Goal: Task Accomplishment & Management: Complete application form

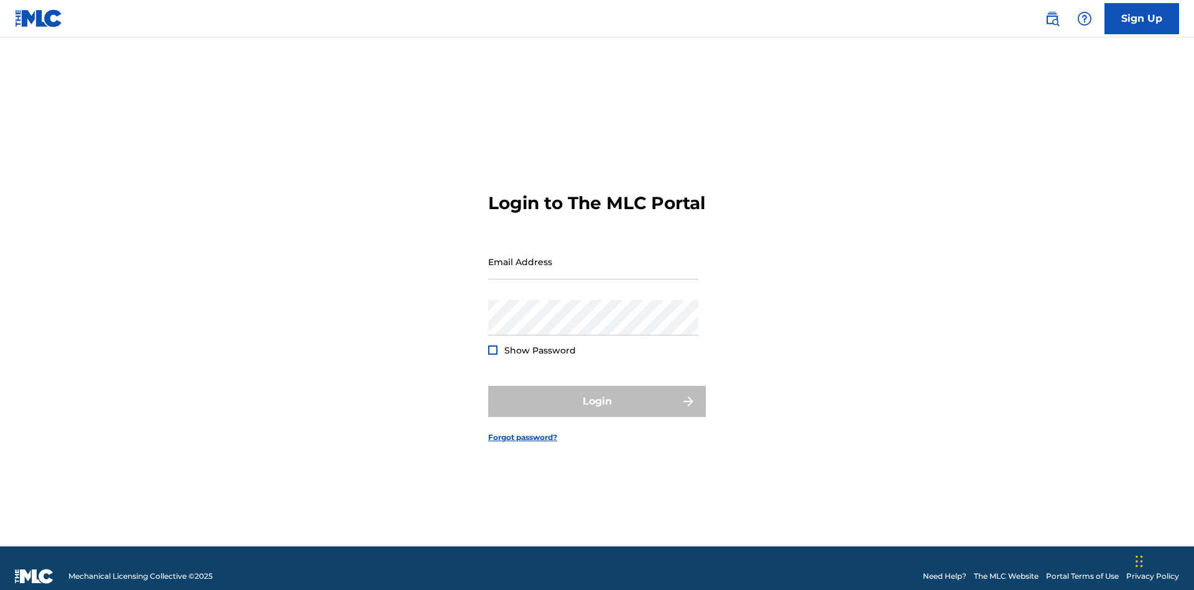
scroll to position [16, 0]
click at [593, 256] on input "Email Address" at bounding box center [593, 261] width 210 height 35
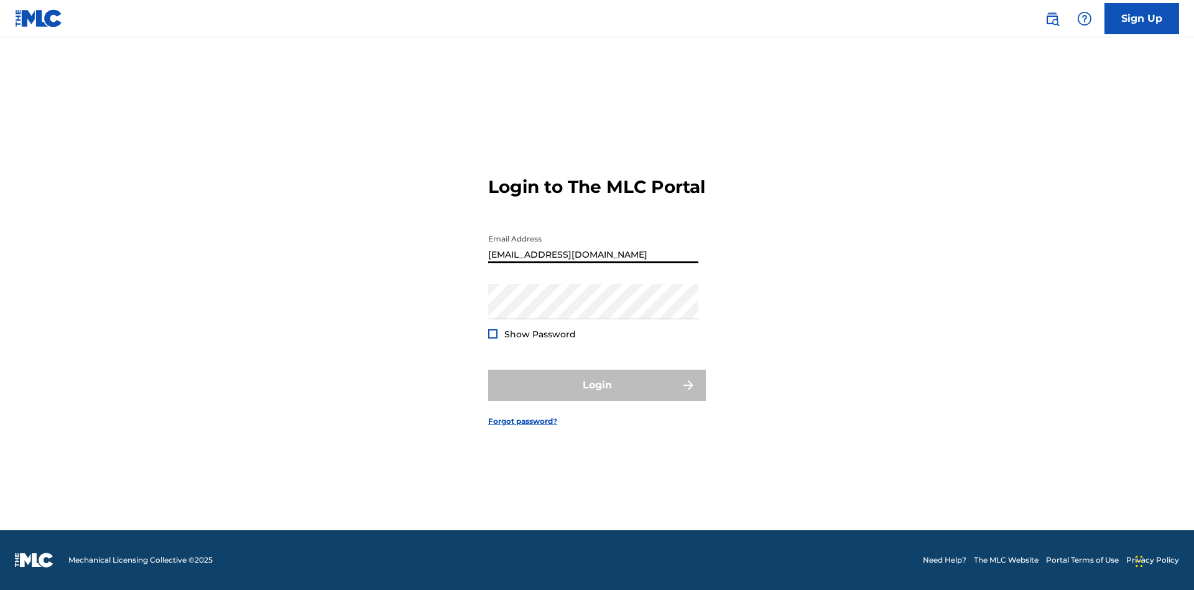
type input "[EMAIL_ADDRESS][DOMAIN_NAME]"
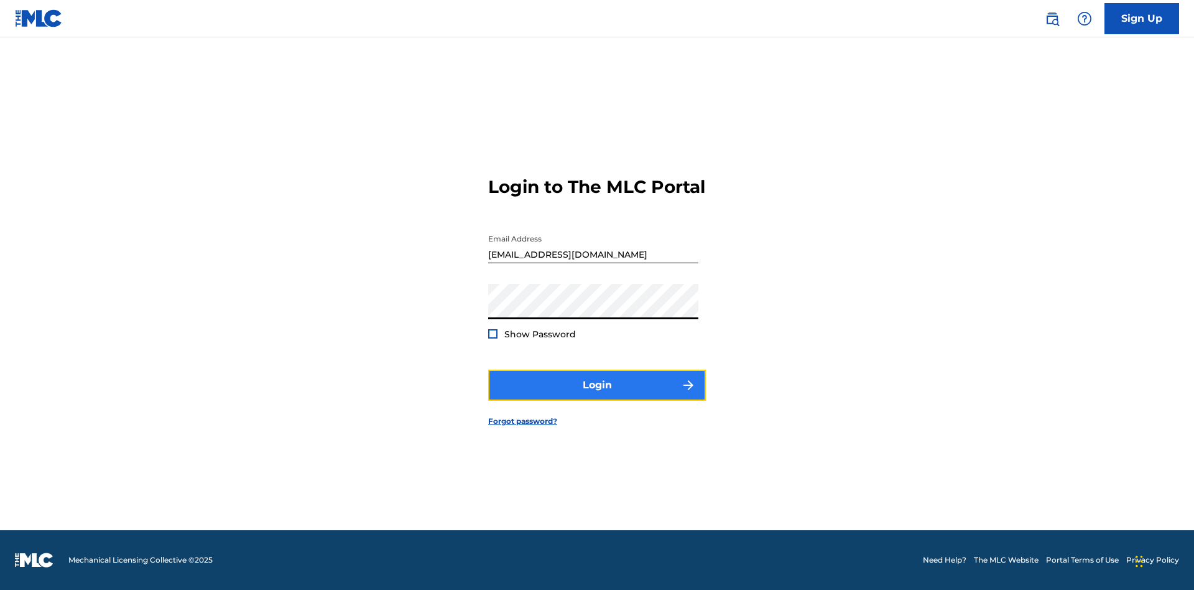
click at [597, 396] on button "Login" at bounding box center [597, 384] width 218 height 31
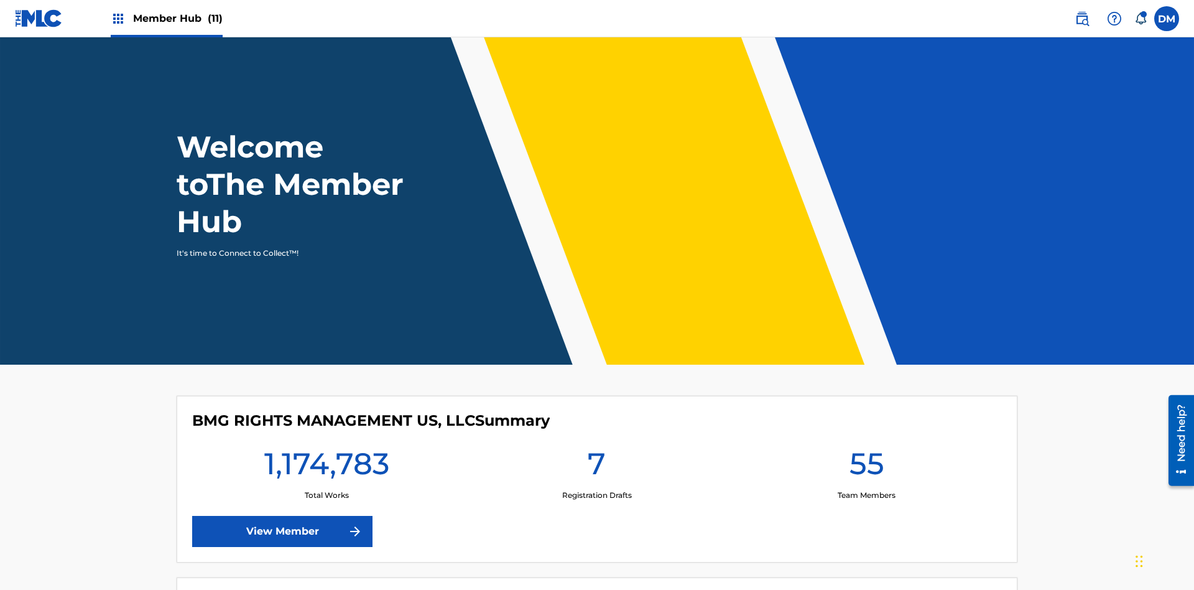
scroll to position [53, 0]
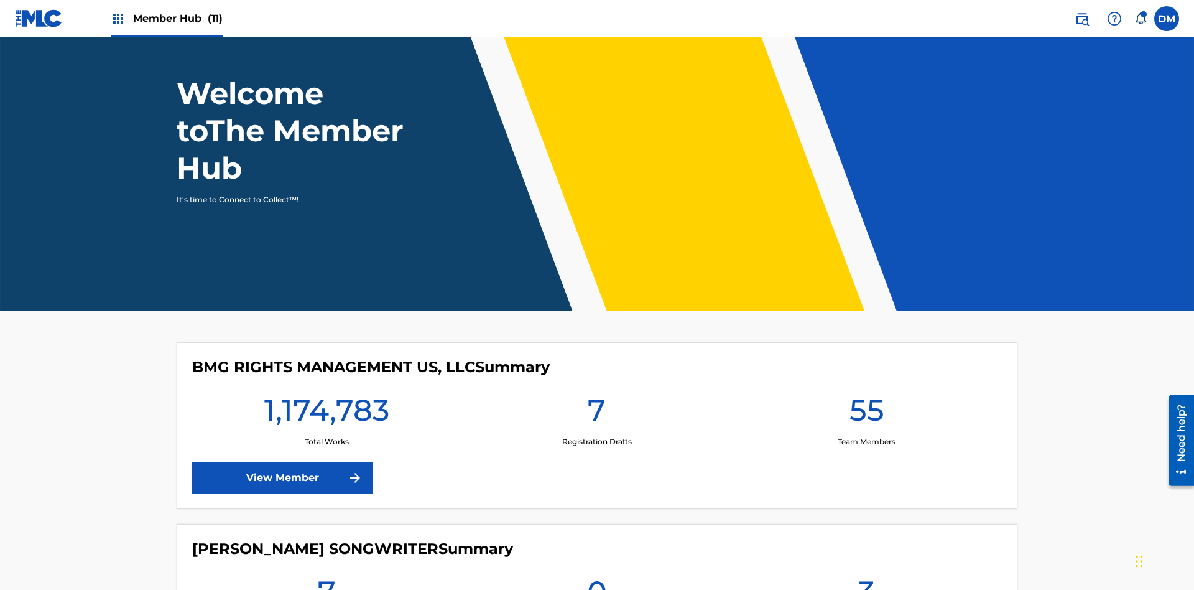
click at [166, 18] on span "Member Hub (11)" at bounding box center [178, 18] width 90 height 14
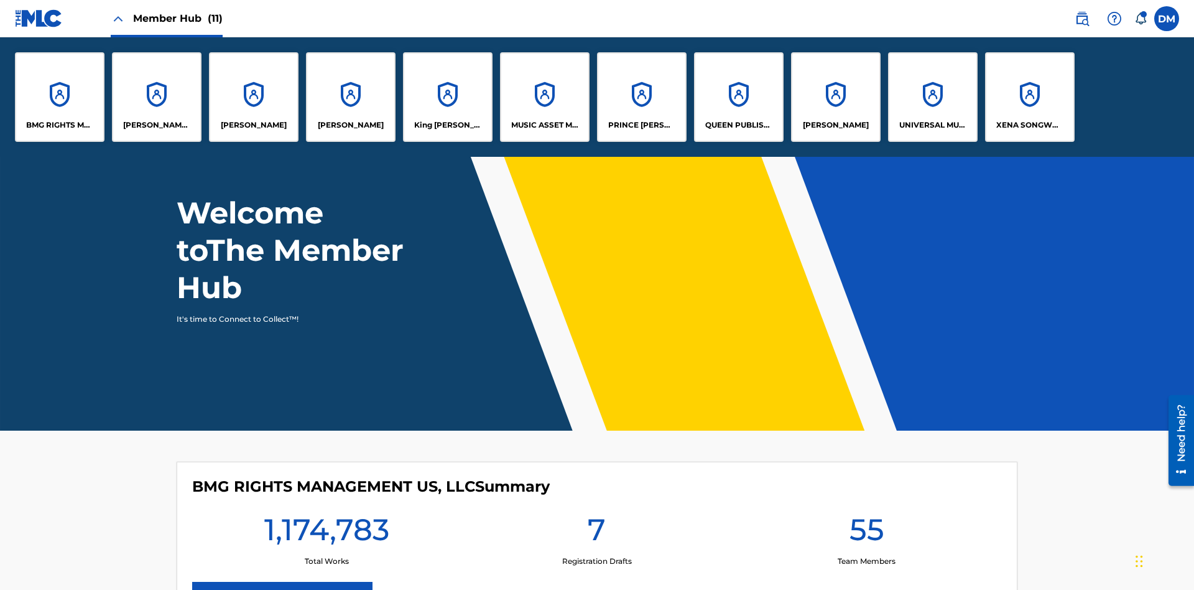
scroll to position [0, 0]
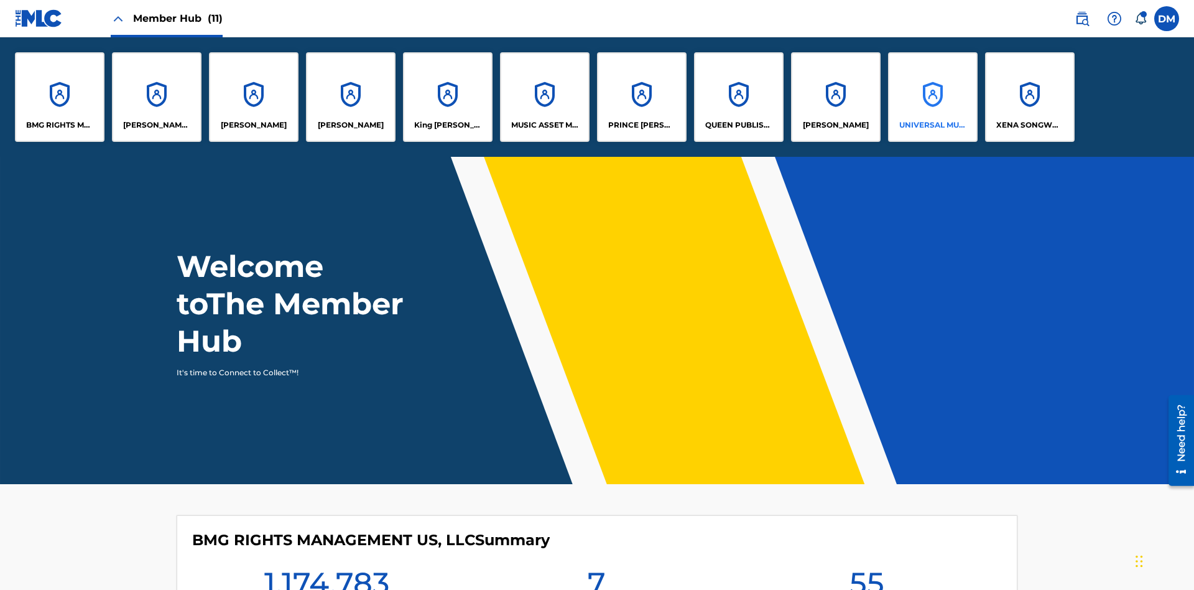
click at [932, 125] on p "UNIVERSAL MUSIC PUB GROUP" at bounding box center [933, 124] width 68 height 11
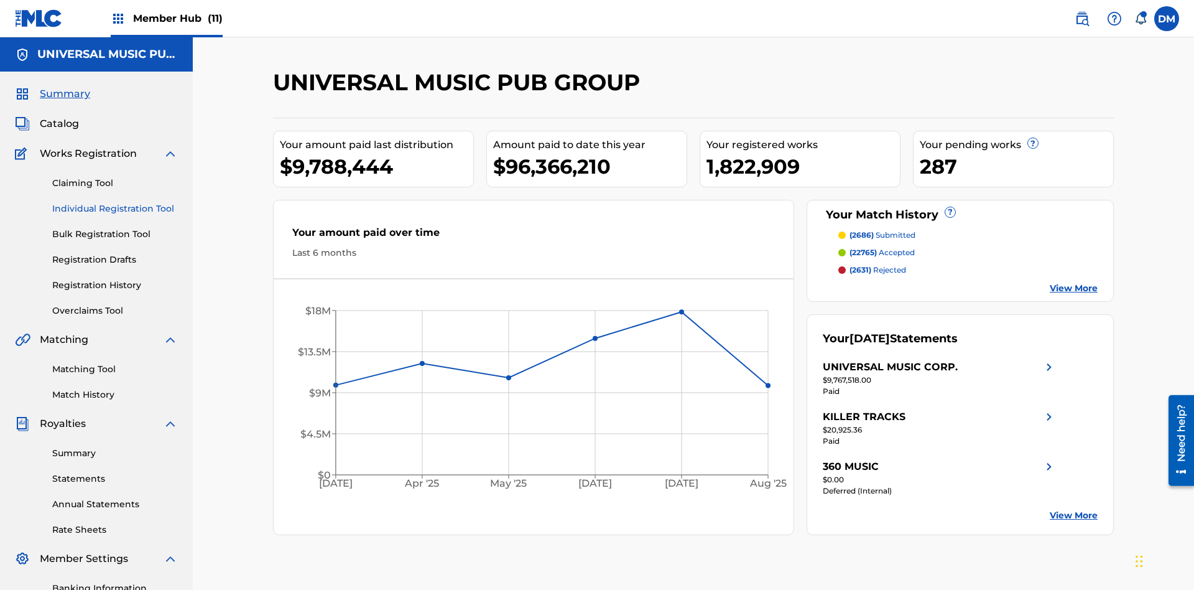
click at [115, 202] on link "Individual Registration Tool" at bounding box center [115, 208] width 126 height 13
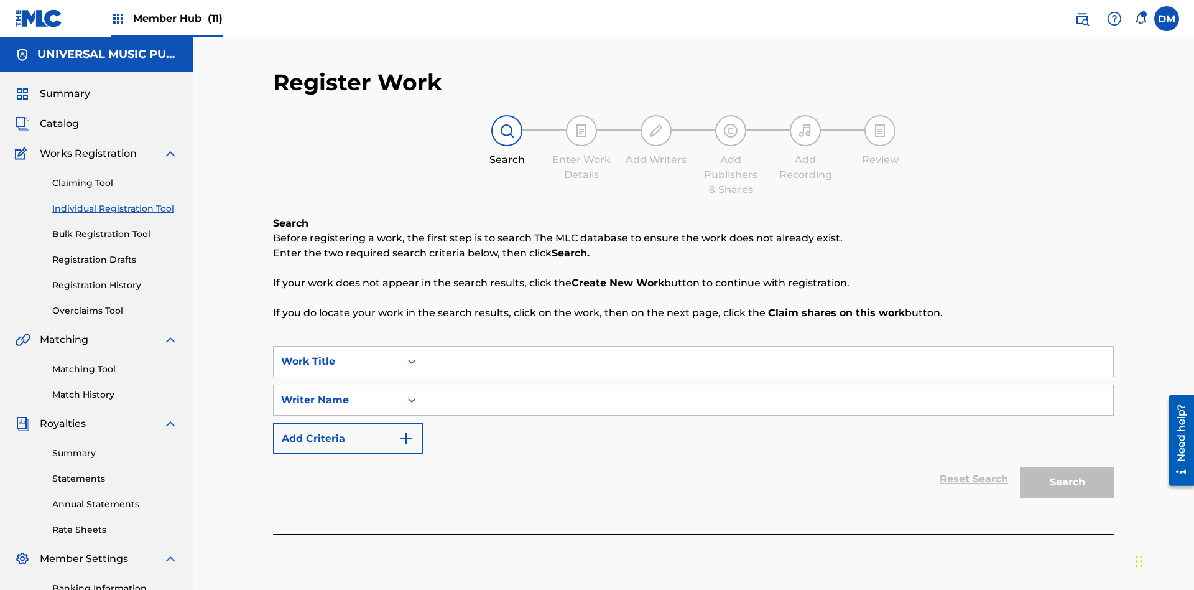
click at [768, 346] on input "Search Form" at bounding box center [769, 361] width 690 height 30
type input "Internal User Limitation Test Work"
click at [768, 385] on input "Search Form" at bounding box center [769, 400] width 690 height 30
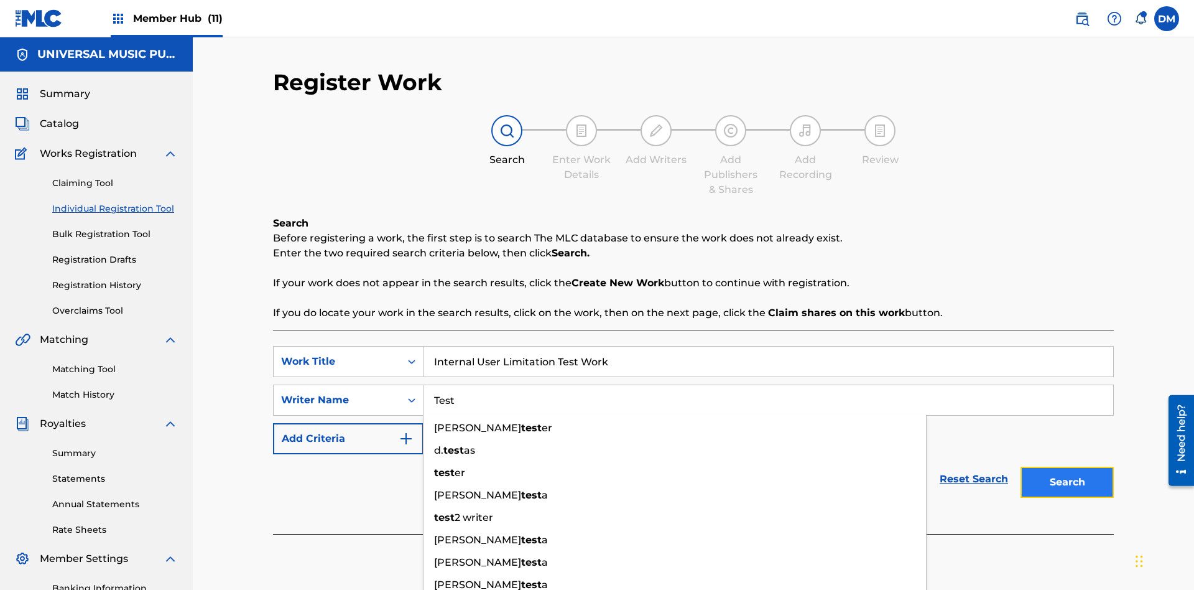
click at [1067, 467] on button "Search" at bounding box center [1067, 482] width 93 height 31
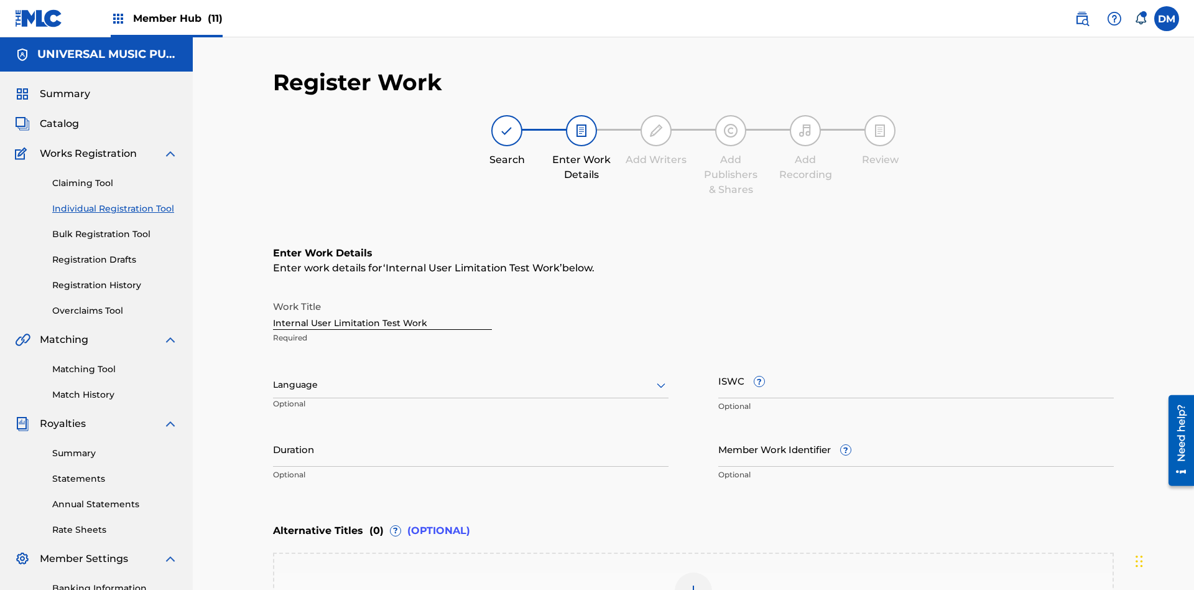
click at [383, 294] on input "Internal User Limitation Test Work" at bounding box center [382, 311] width 219 height 35
type input "Internal User Limitation Test Work"
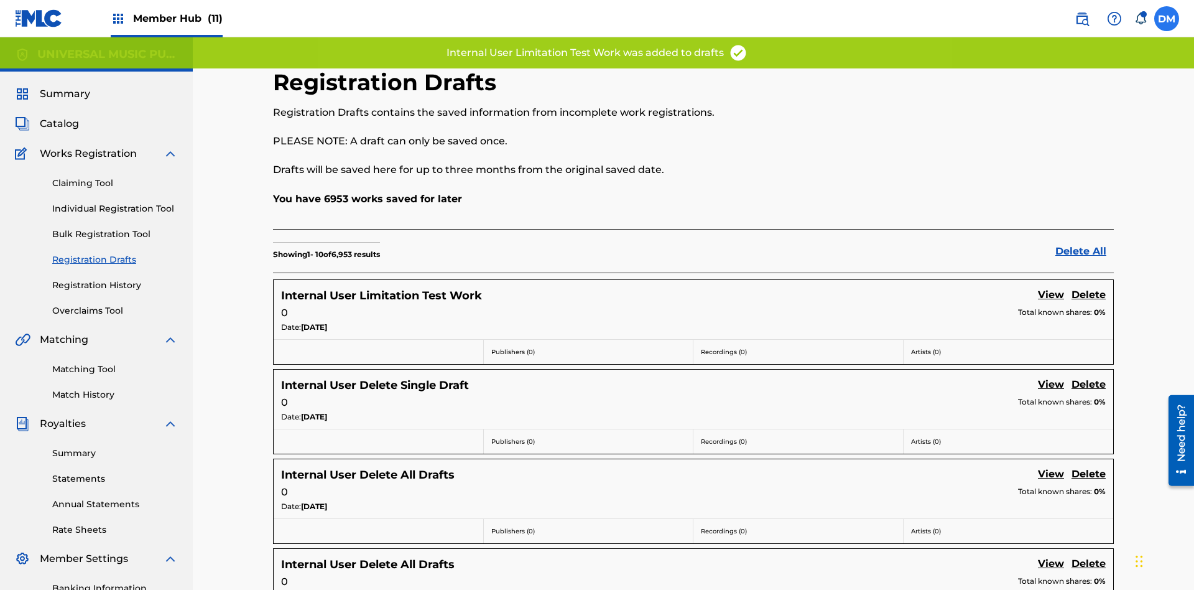
click at [1167, 18] on label at bounding box center [1166, 18] width 25 height 25
click at [1167, 19] on input "[PERSON_NAME] [PERSON_NAME] [PERSON_NAME][EMAIL_ADDRESS][DOMAIN_NAME] Notificat…" at bounding box center [1167, 19] width 0 height 0
click at [1046, 176] on p "Log out" at bounding box center [1046, 175] width 29 height 11
click at [1167, 19] on input "[PERSON_NAME] [PERSON_NAME] [PERSON_NAME][EMAIL_ADDRESS][DOMAIN_NAME] Notificat…" at bounding box center [1167, 19] width 0 height 0
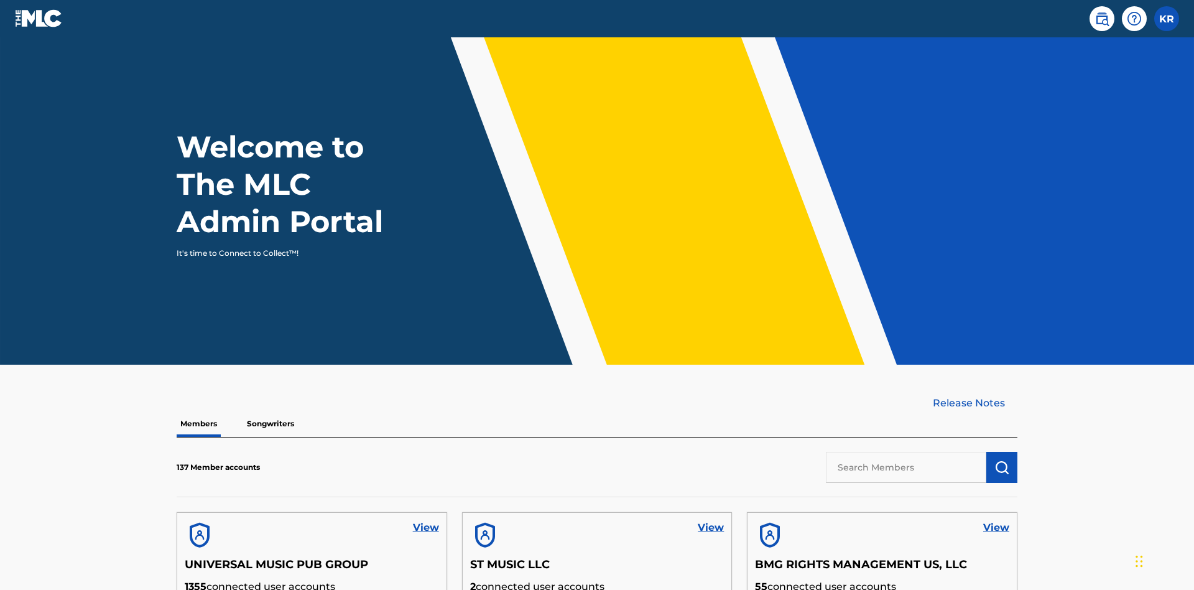
click at [906, 452] on input "text" at bounding box center [906, 467] width 160 height 31
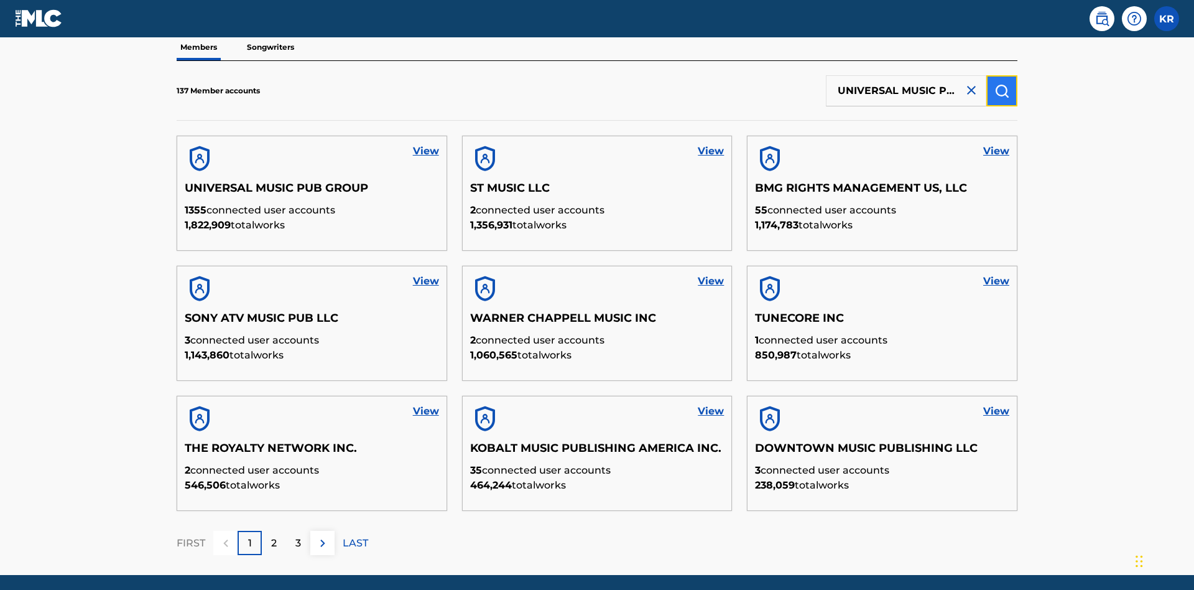
click at [1002, 83] on img "submit" at bounding box center [1002, 90] width 15 height 15
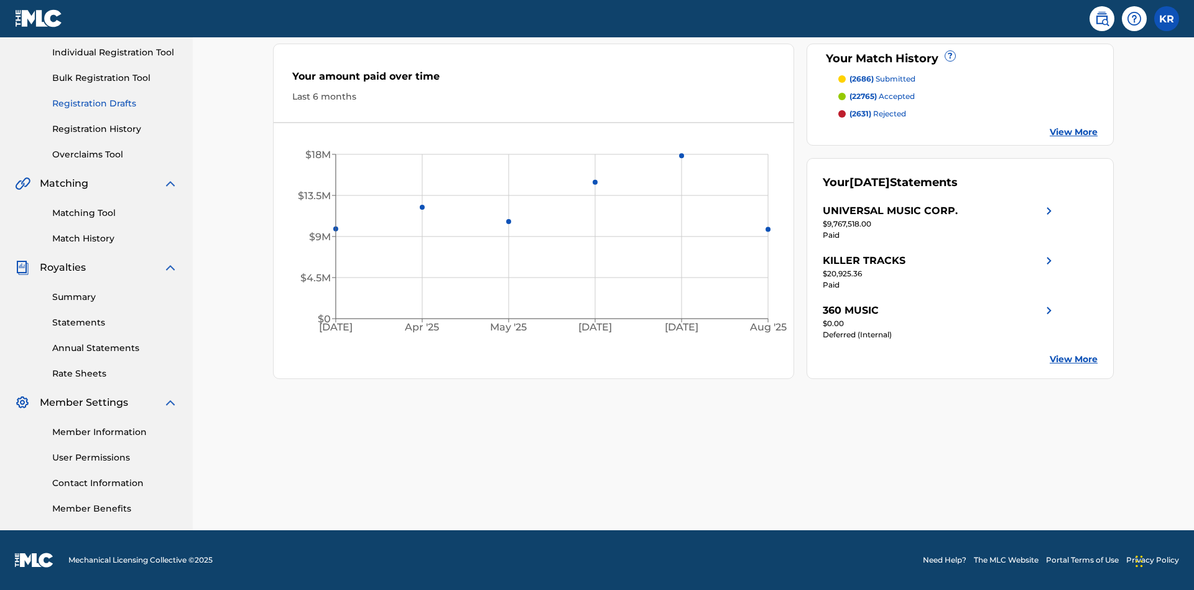
click at [115, 103] on link "Registration Drafts" at bounding box center [115, 103] width 126 height 13
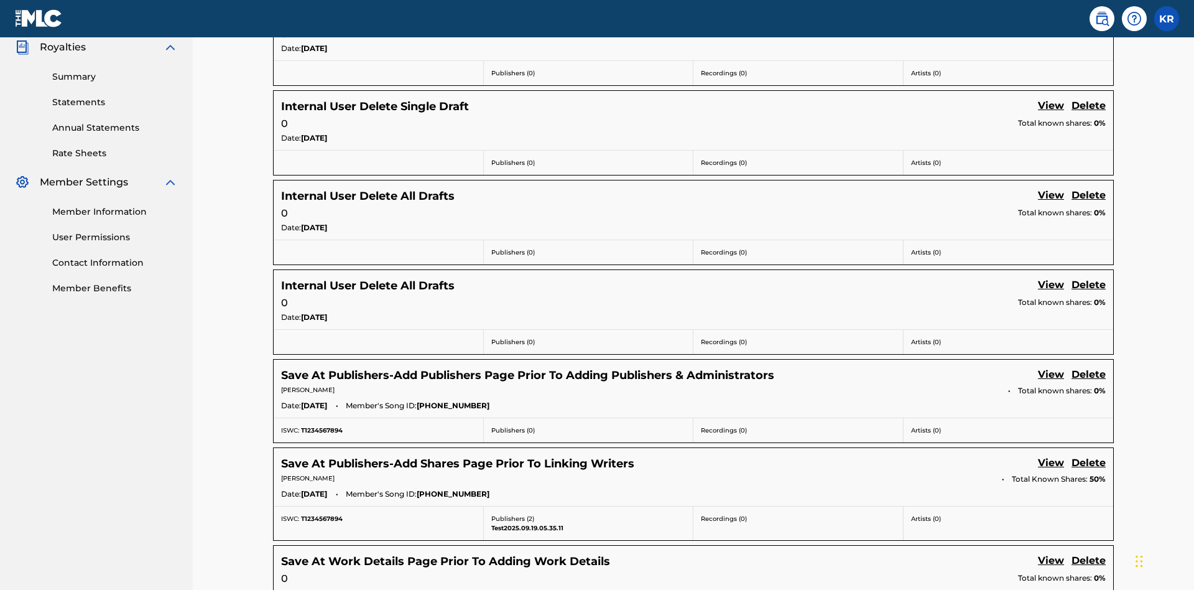
click at [1051, 26] on link "View" at bounding box center [1051, 17] width 26 height 17
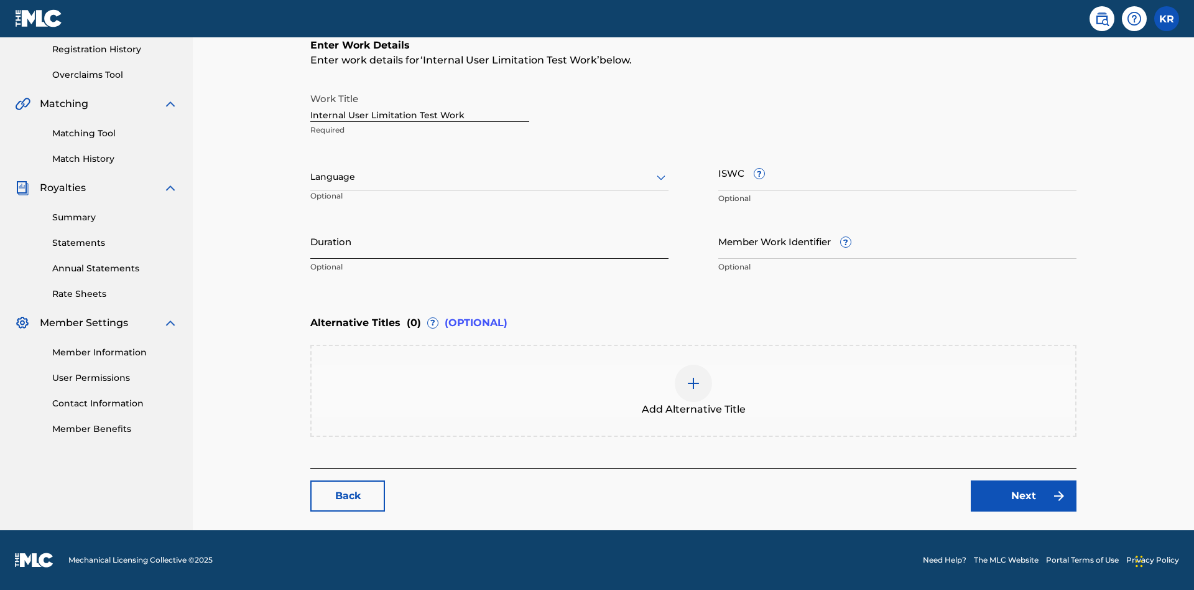
click at [310, 241] on input "Duration" at bounding box center [489, 240] width 358 height 35
click at [310, 241] on input "0" at bounding box center [489, 240] width 358 height 35
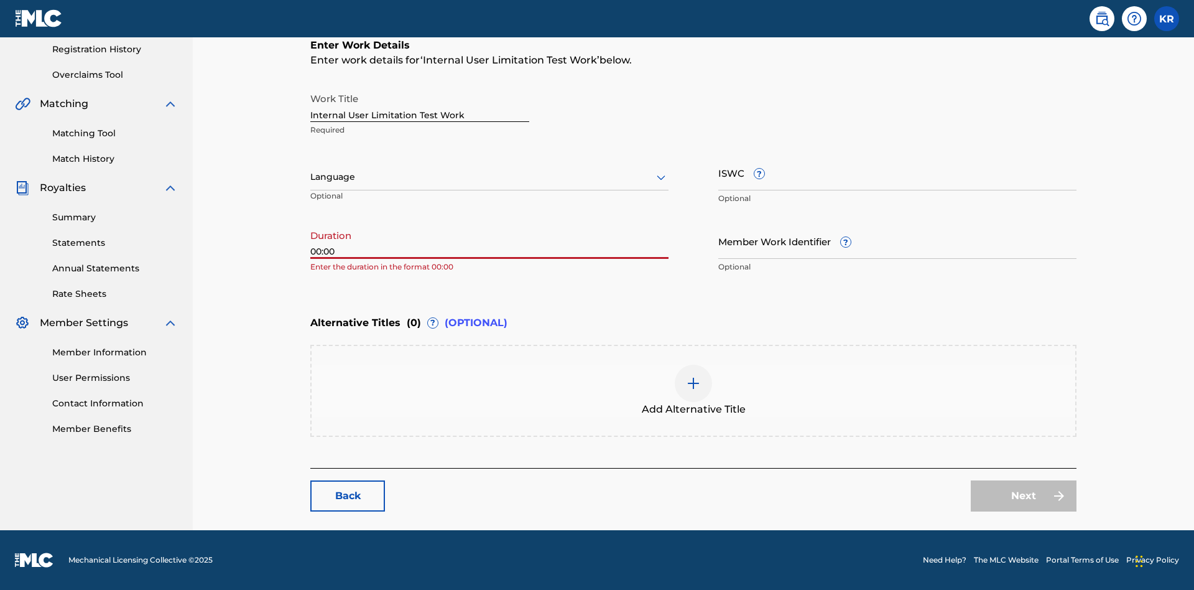
type input "00:00"
click at [654, 177] on icon at bounding box center [661, 177] width 15 height 15
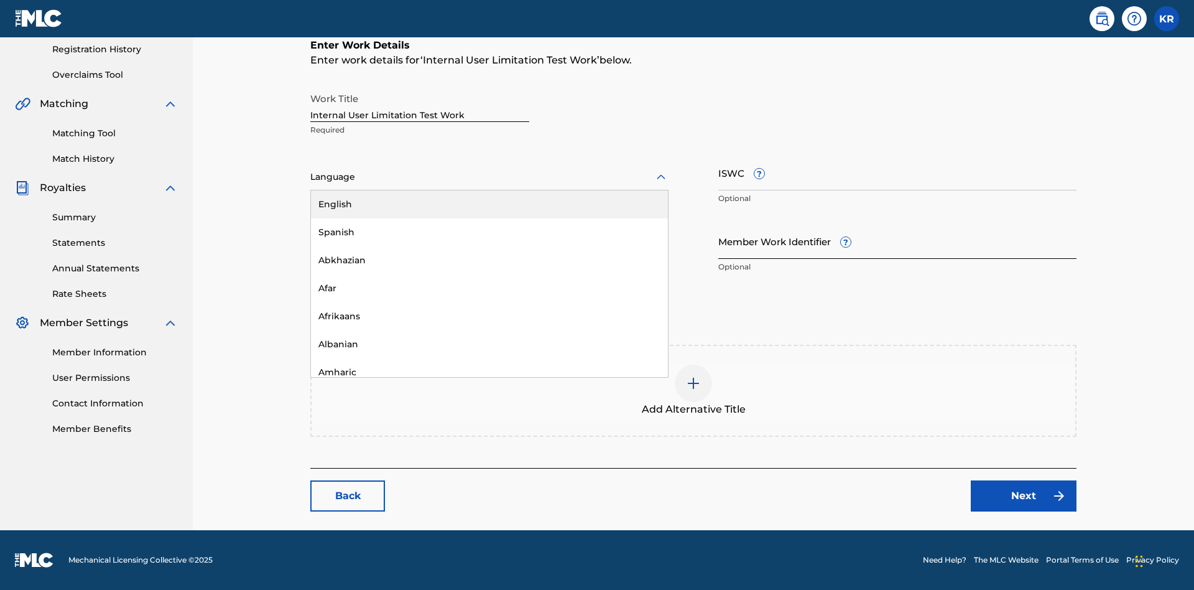
click at [311, 232] on div "Spanish" at bounding box center [489, 232] width 357 height 28
click at [718, 241] on input "Member Work Identifier ?" at bounding box center [897, 240] width 358 height 35
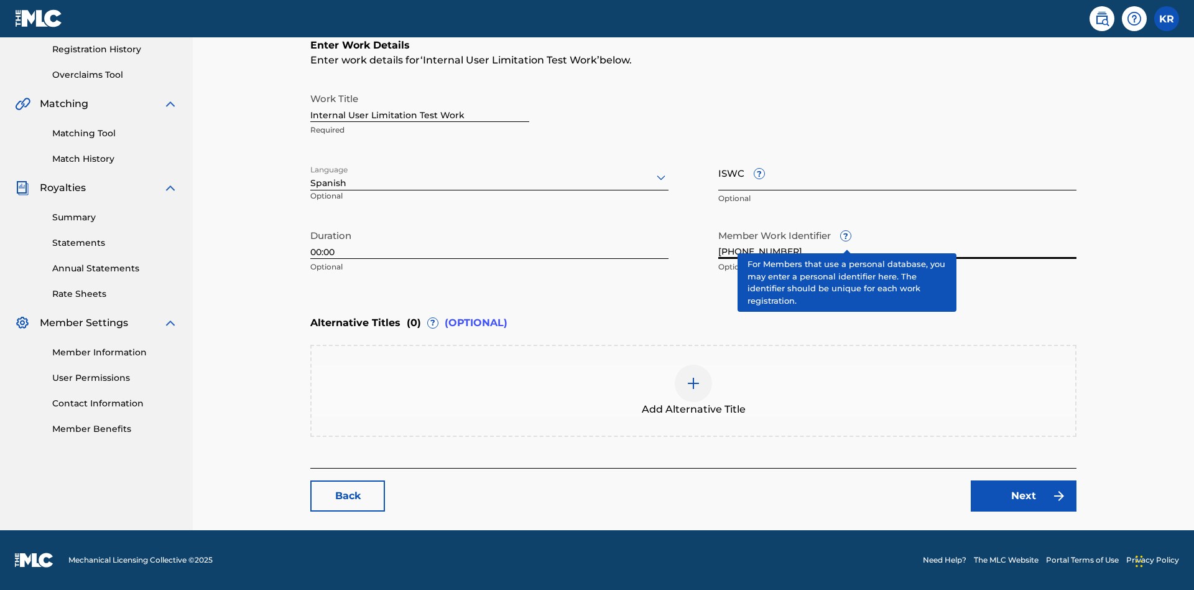
type input "2025.09.19.15"
click at [718, 172] on input "ISWC ?" at bounding box center [897, 172] width 358 height 35
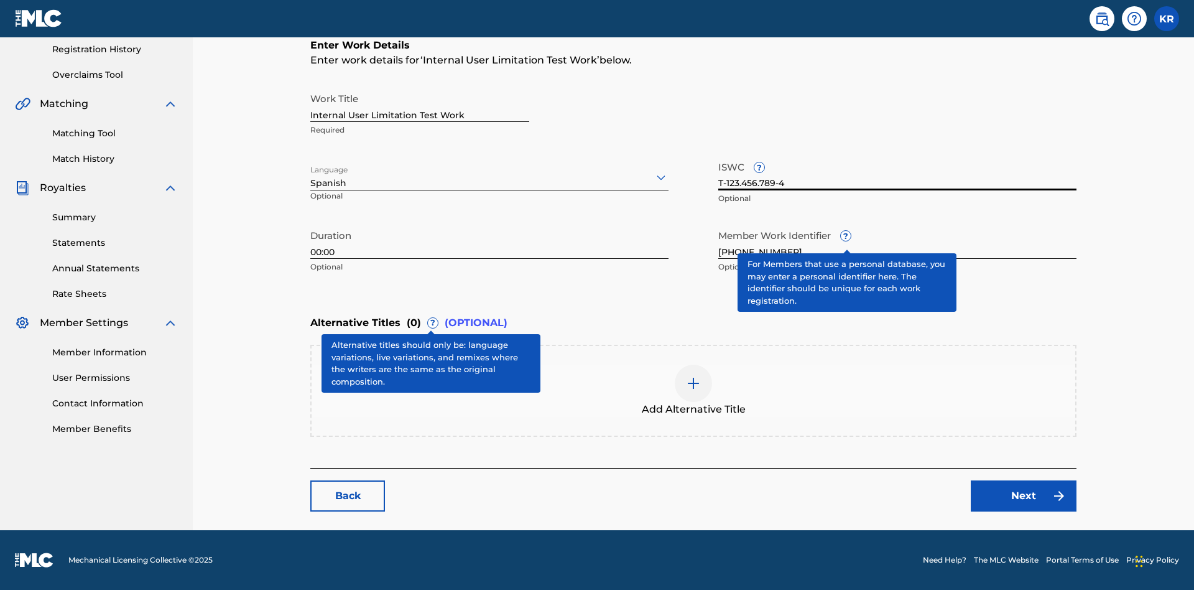
type input "T-123.456.789-4"
click at [686, 390] on img at bounding box center [693, 383] width 15 height 15
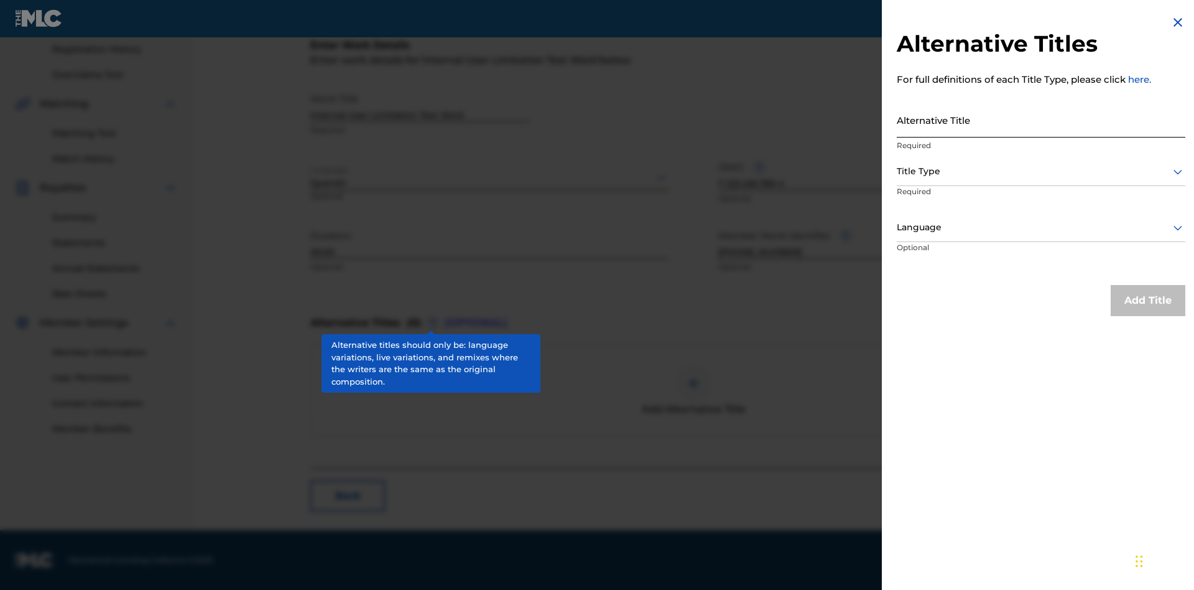
click at [1041, 119] on input "Alternative Title" at bounding box center [1041, 119] width 289 height 35
type input "Alt Title"
click at [1041, 171] on div at bounding box center [1041, 172] width 289 height 16
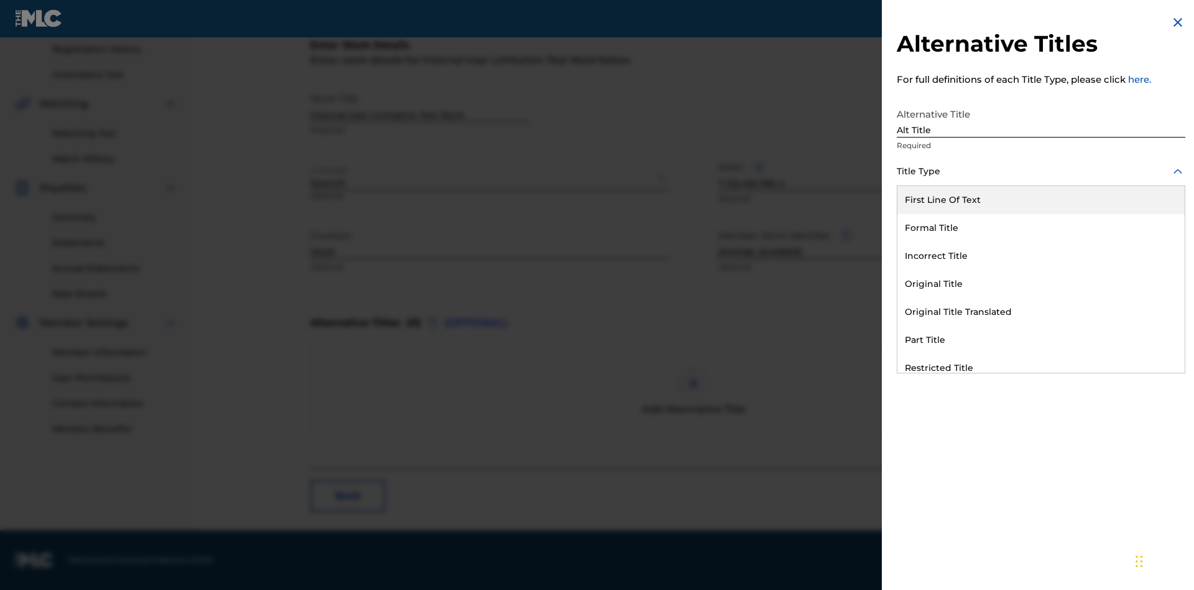
click at [1041, 284] on div "Original Title" at bounding box center [1041, 284] width 287 height 28
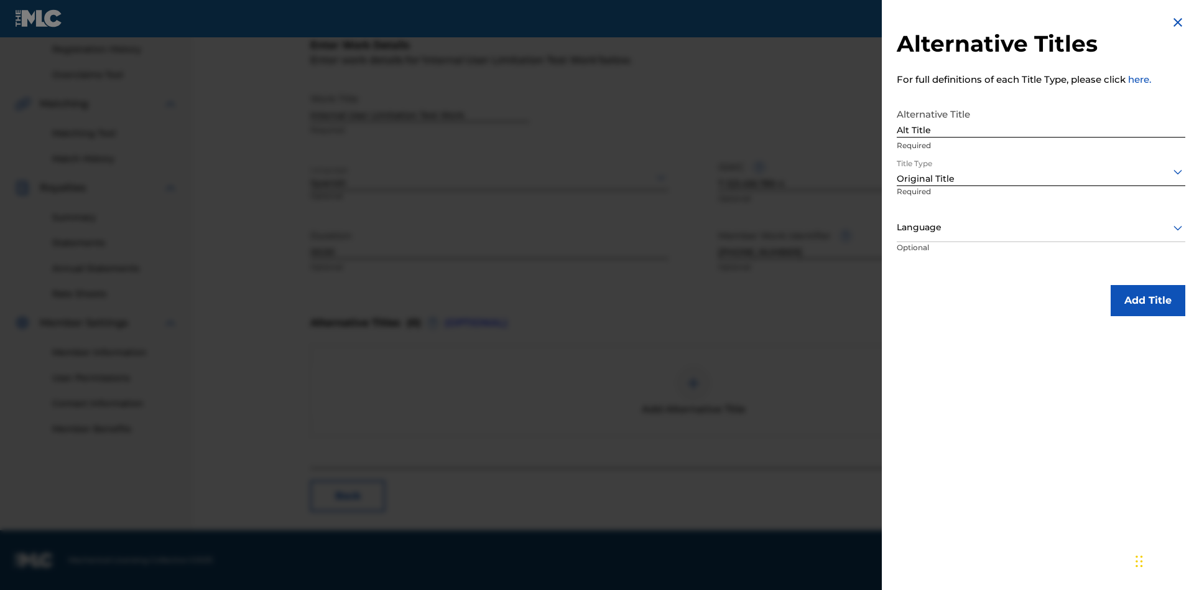
click at [1041, 227] on div at bounding box center [1041, 228] width 289 height 16
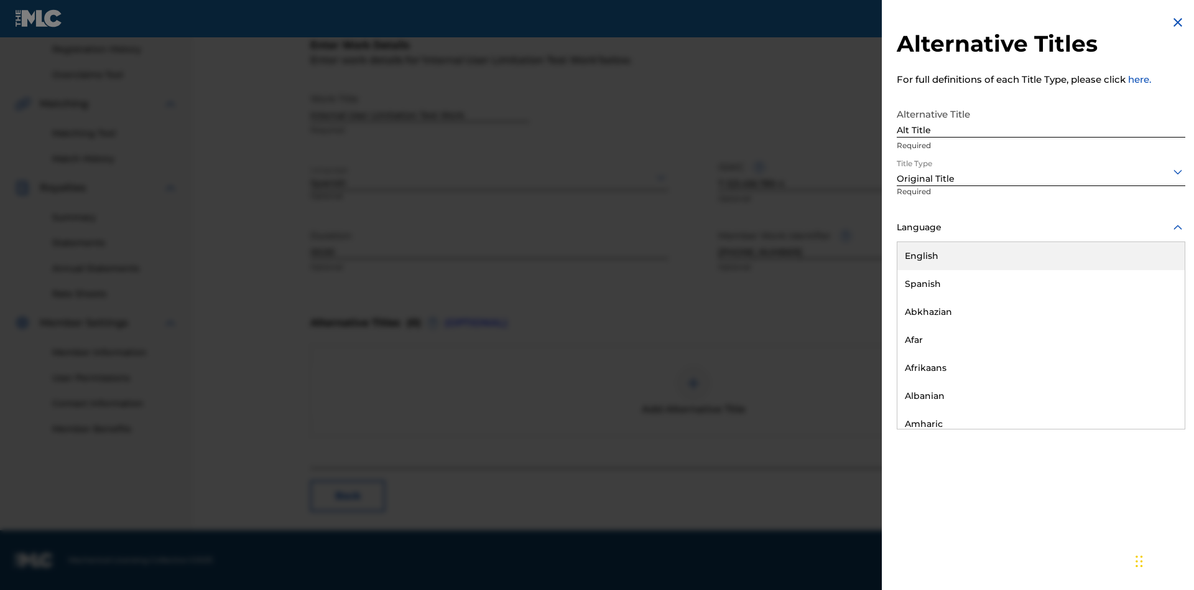
click at [1148, 300] on button "Add Title" at bounding box center [1148, 300] width 75 height 31
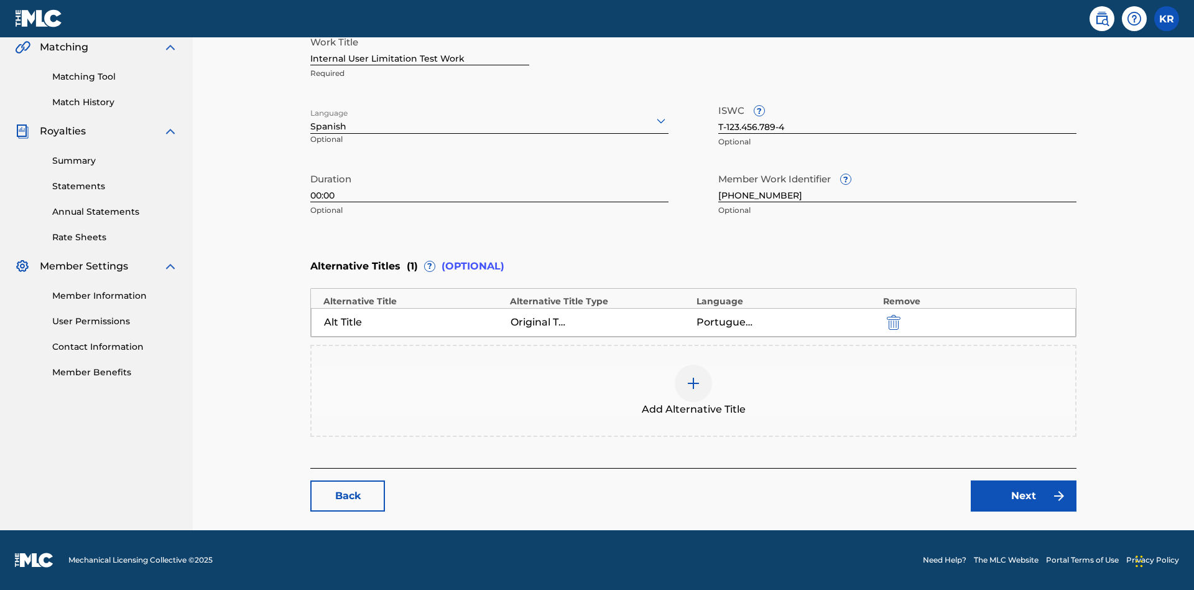
click at [675, 391] on div at bounding box center [693, 383] width 37 height 37
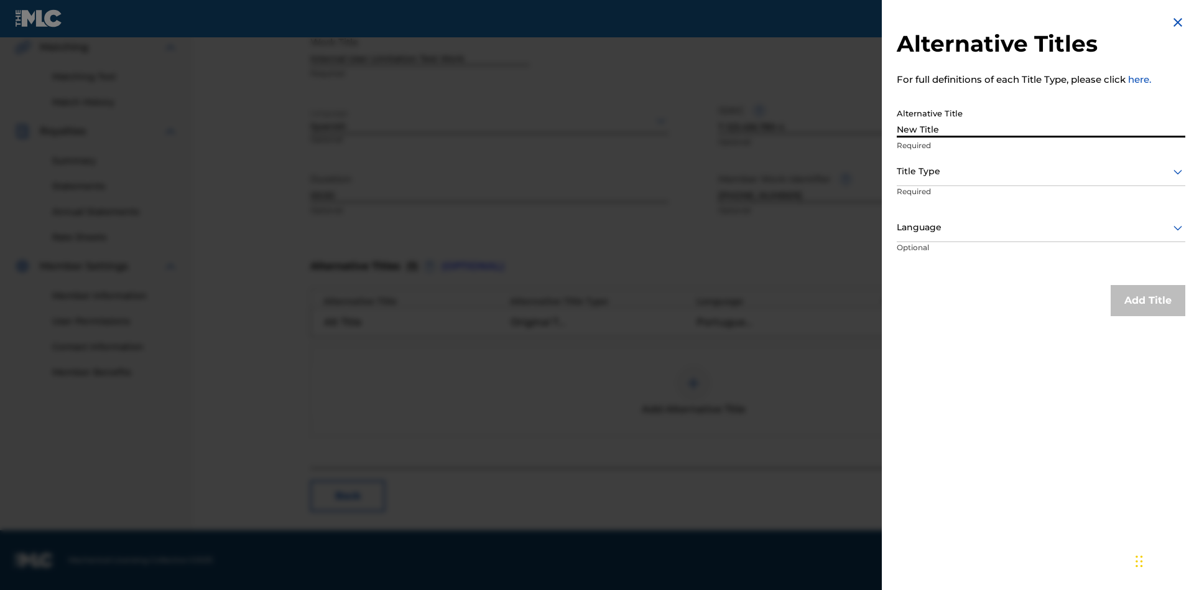
type input "New Title"
click at [1041, 171] on div at bounding box center [1041, 172] width 289 height 16
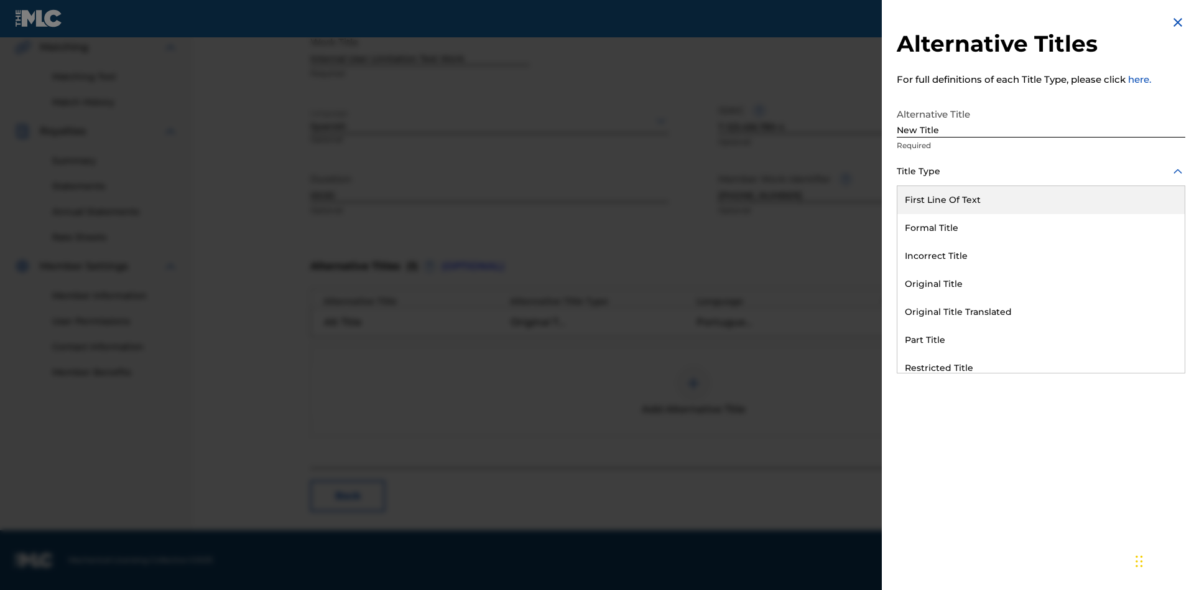
click at [1041, 256] on div "Incorrect Title" at bounding box center [1041, 256] width 287 height 28
click at [1041, 227] on div at bounding box center [1041, 228] width 289 height 16
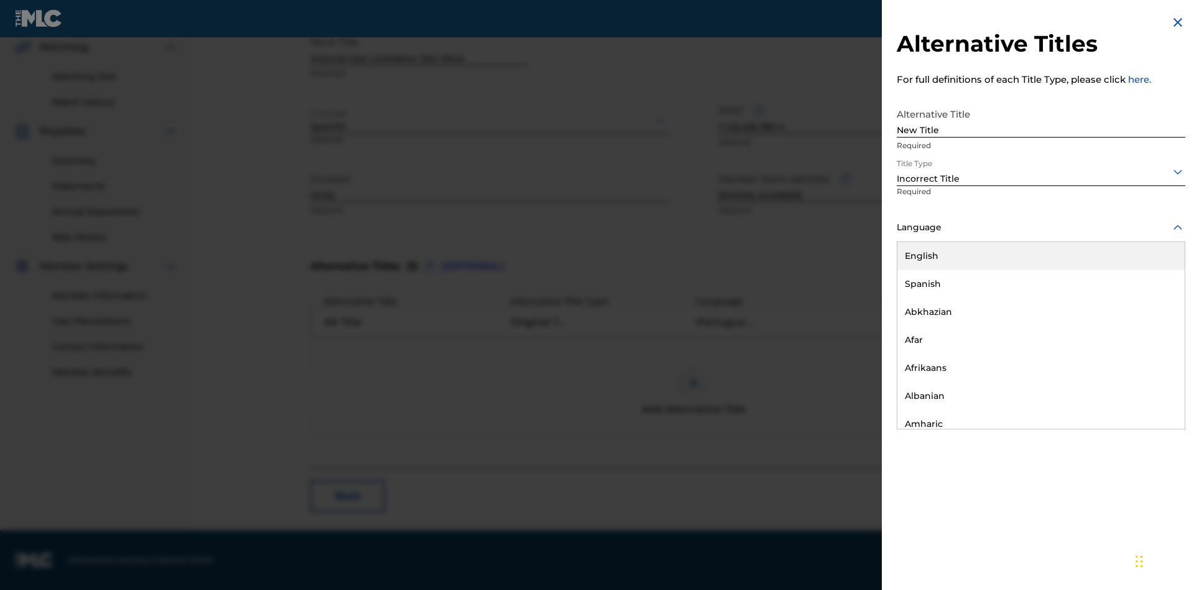
click at [1041, 256] on div "English" at bounding box center [1041, 256] width 287 height 28
click at [1148, 300] on button "Add Title" at bounding box center [1148, 300] width 75 height 31
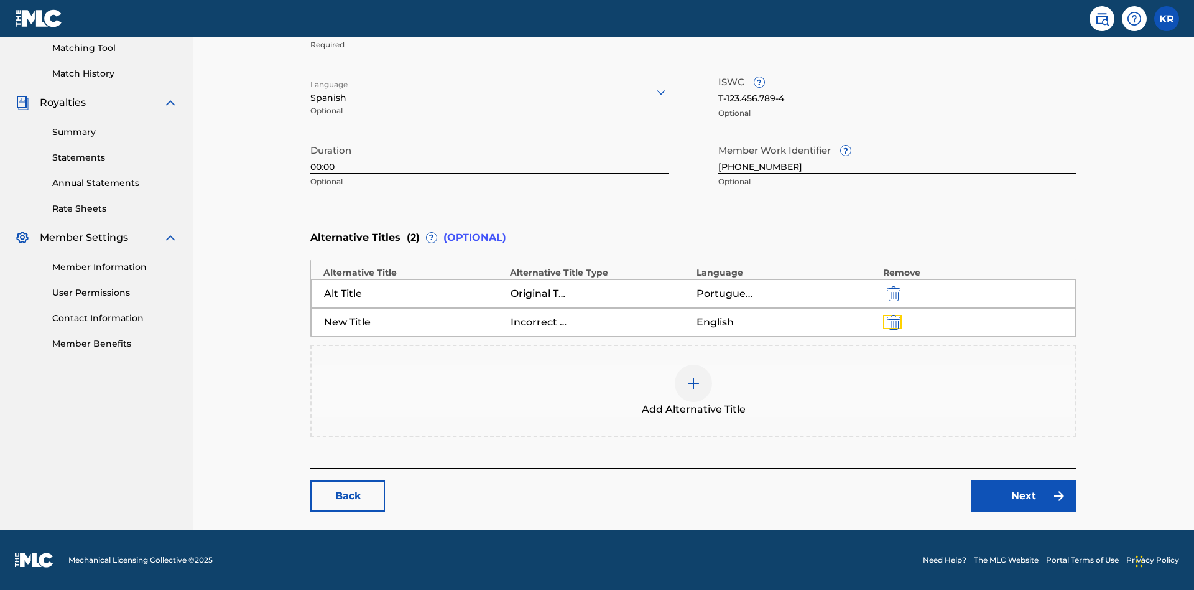
click at [887, 322] on img "submit" at bounding box center [894, 322] width 14 height 15
click at [675, 391] on div at bounding box center [693, 383] width 37 height 37
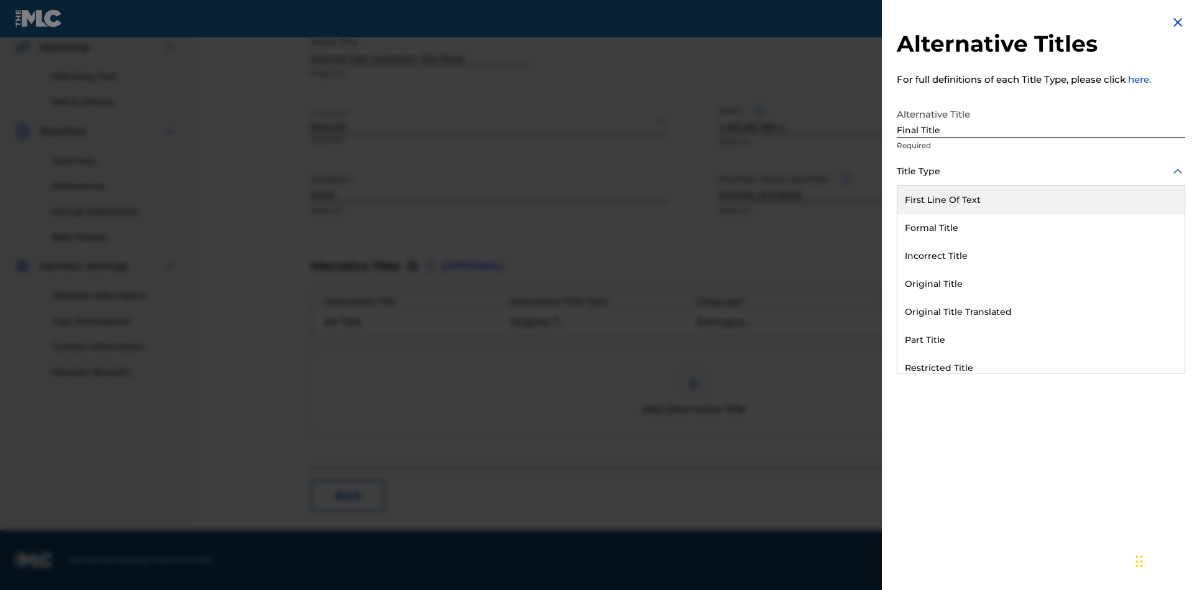
click at [1041, 340] on div "Part Title" at bounding box center [1041, 340] width 287 height 28
click at [1041, 227] on div at bounding box center [1041, 228] width 289 height 16
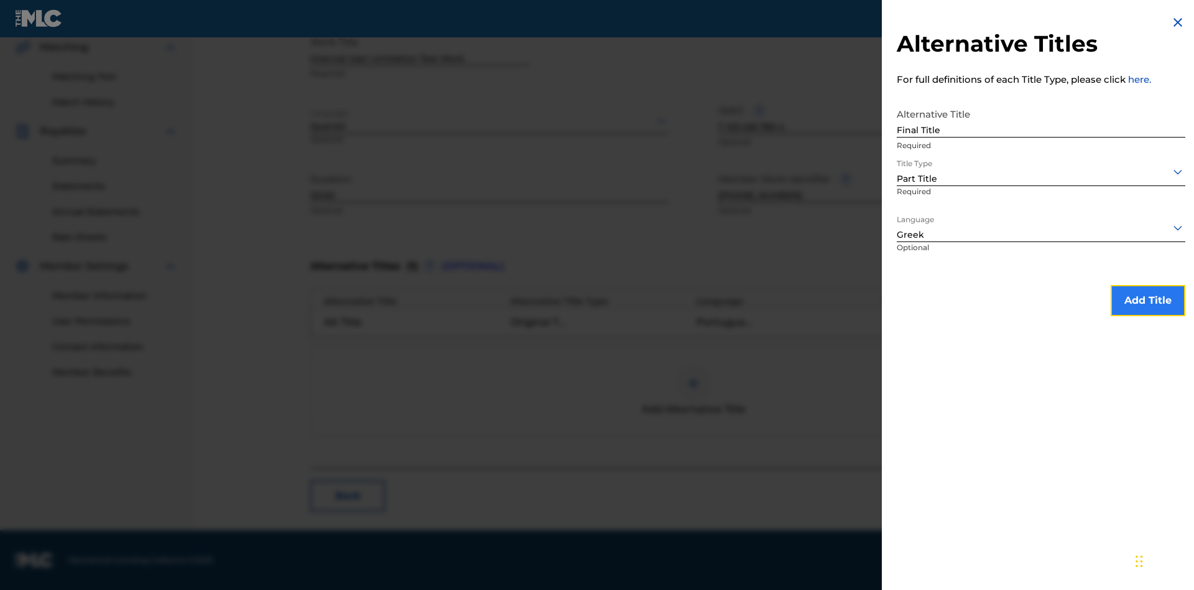
click at [1148, 300] on button "Add Title" at bounding box center [1148, 300] width 75 height 31
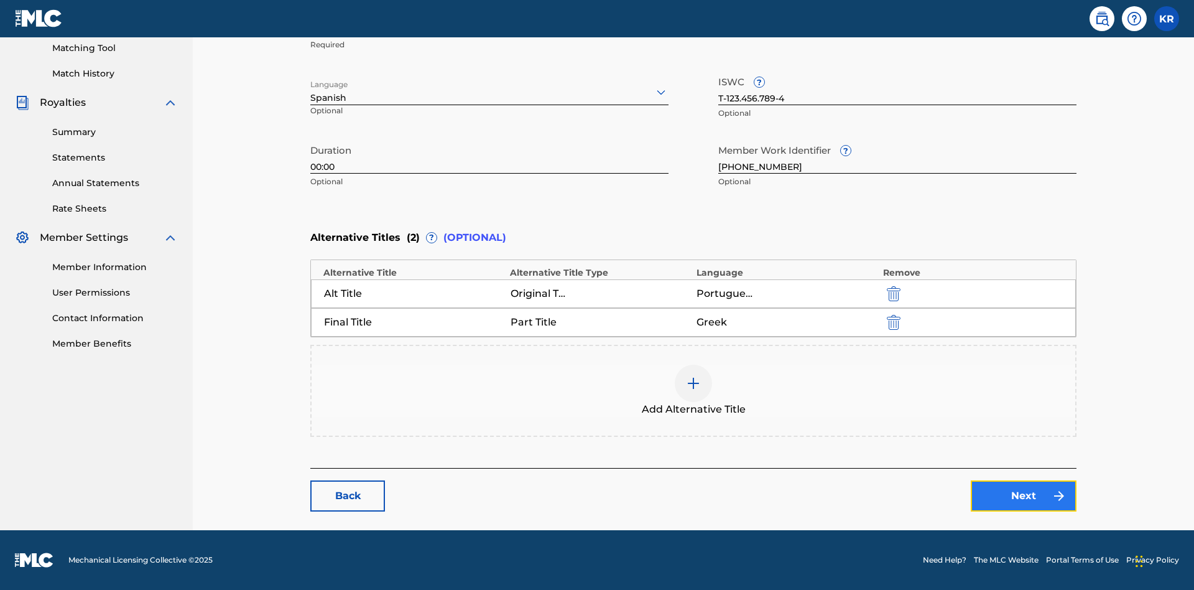
click at [971, 496] on link "Next" at bounding box center [1024, 495] width 106 height 31
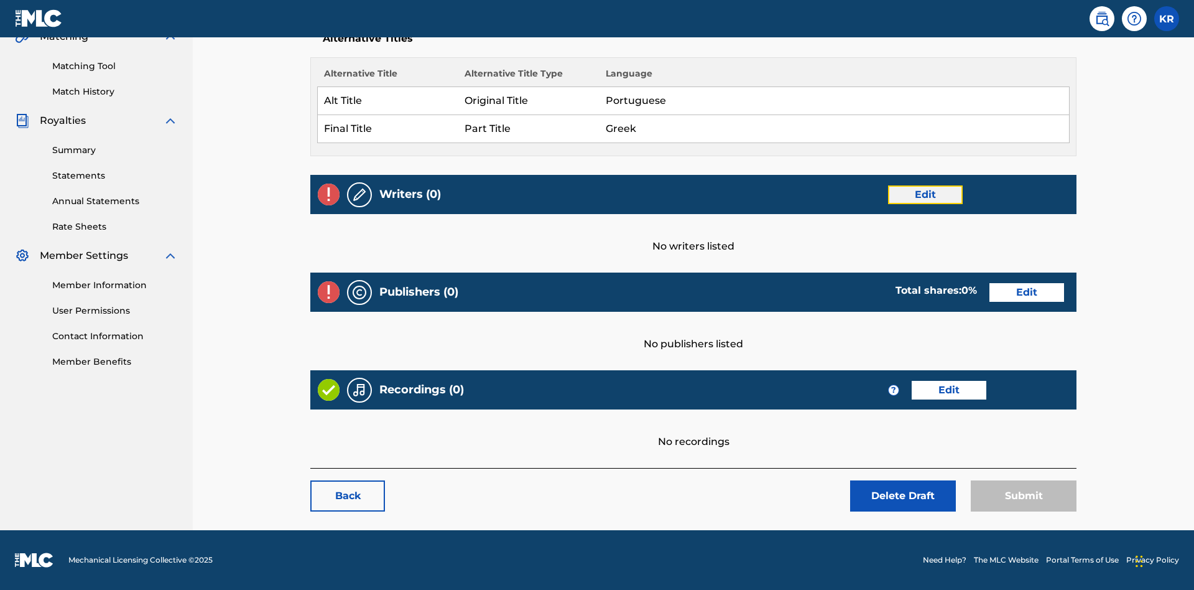
click at [888, 194] on link "Edit" at bounding box center [925, 194] width 75 height 19
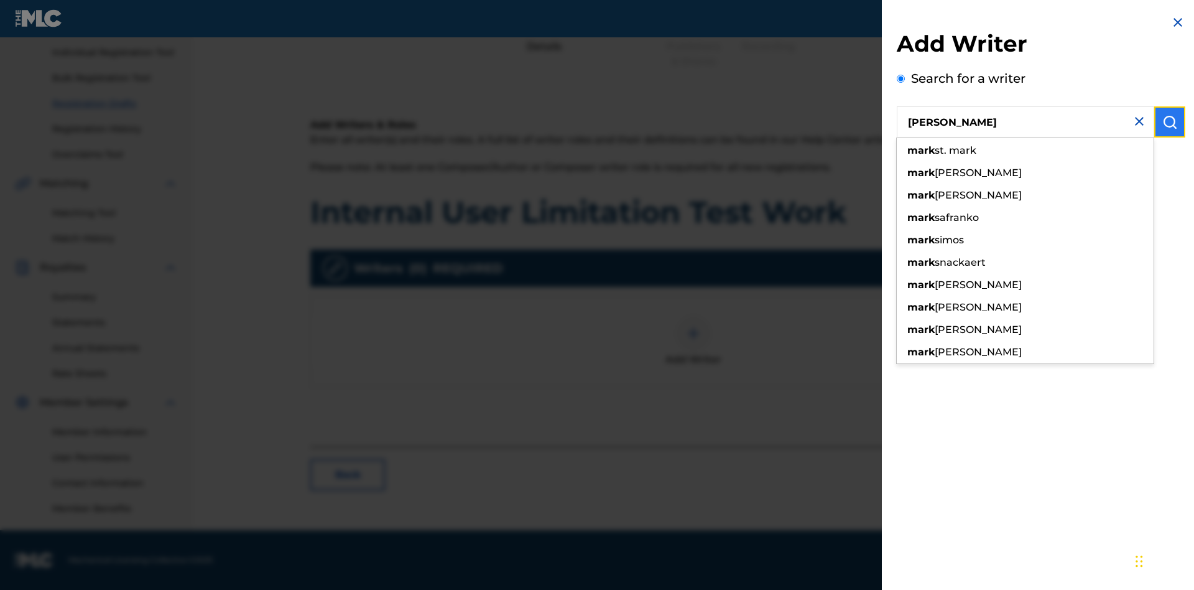
click at [1170, 122] on img "submit" at bounding box center [1170, 121] width 15 height 15
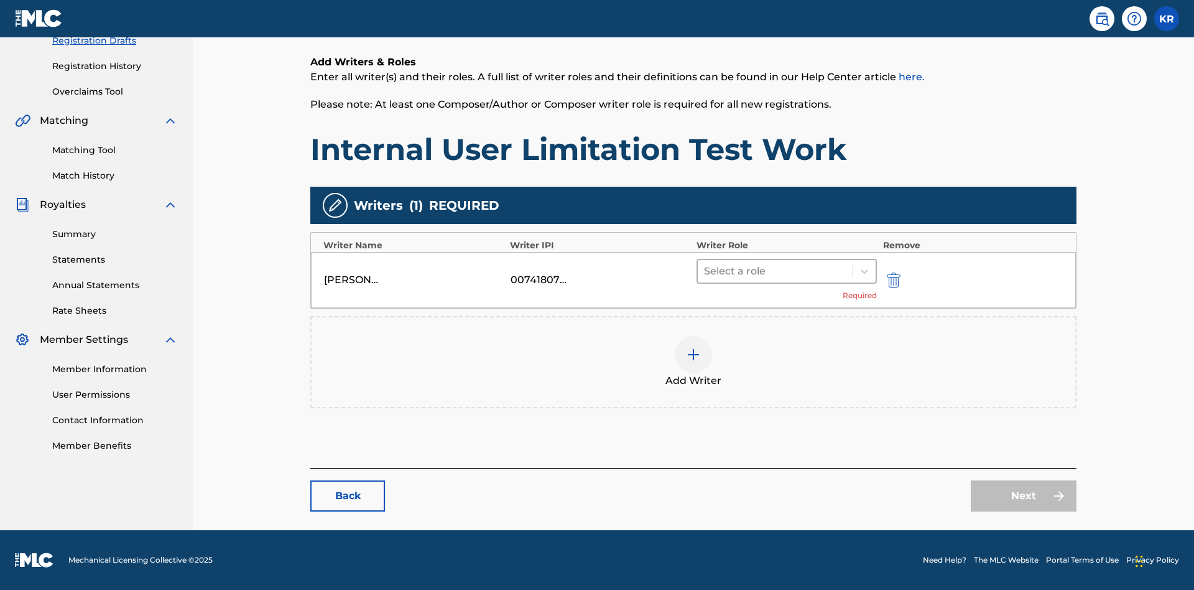
click at [704, 271] on input "text" at bounding box center [705, 271] width 2 height 15
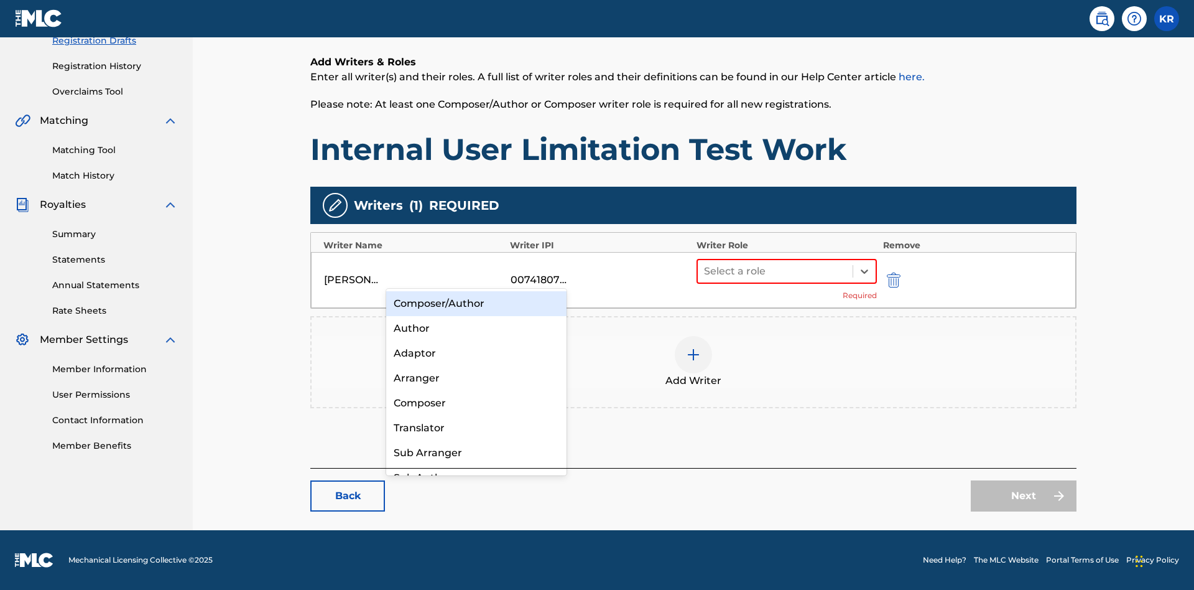
click at [476, 402] on div "Composer" at bounding box center [476, 403] width 180 height 25
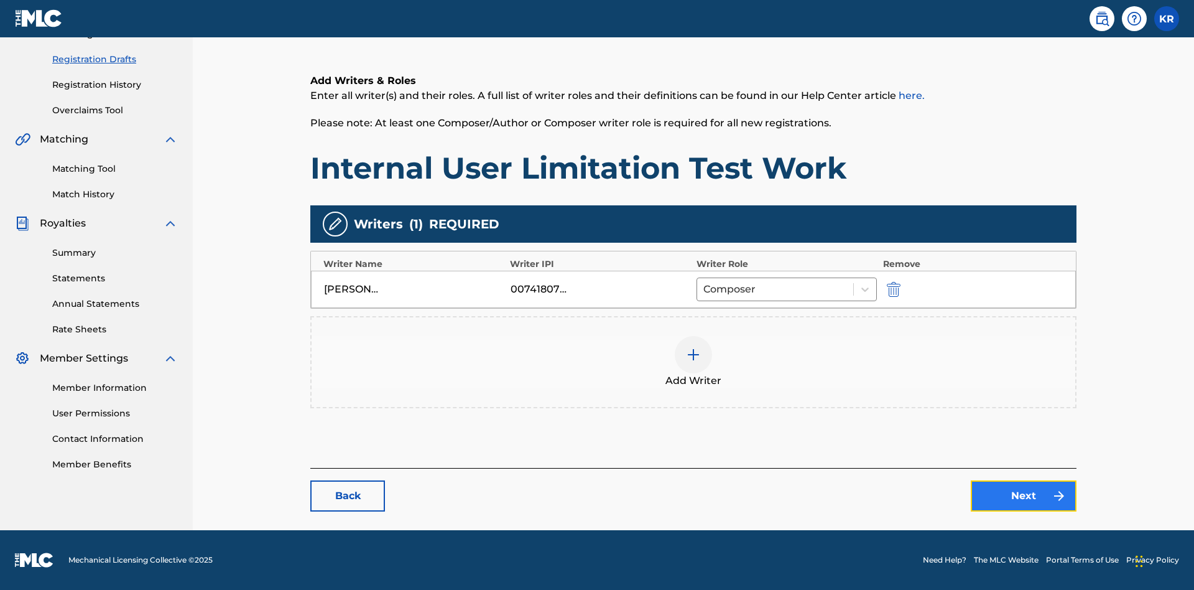
click at [971, 496] on link "Next" at bounding box center [1024, 495] width 106 height 31
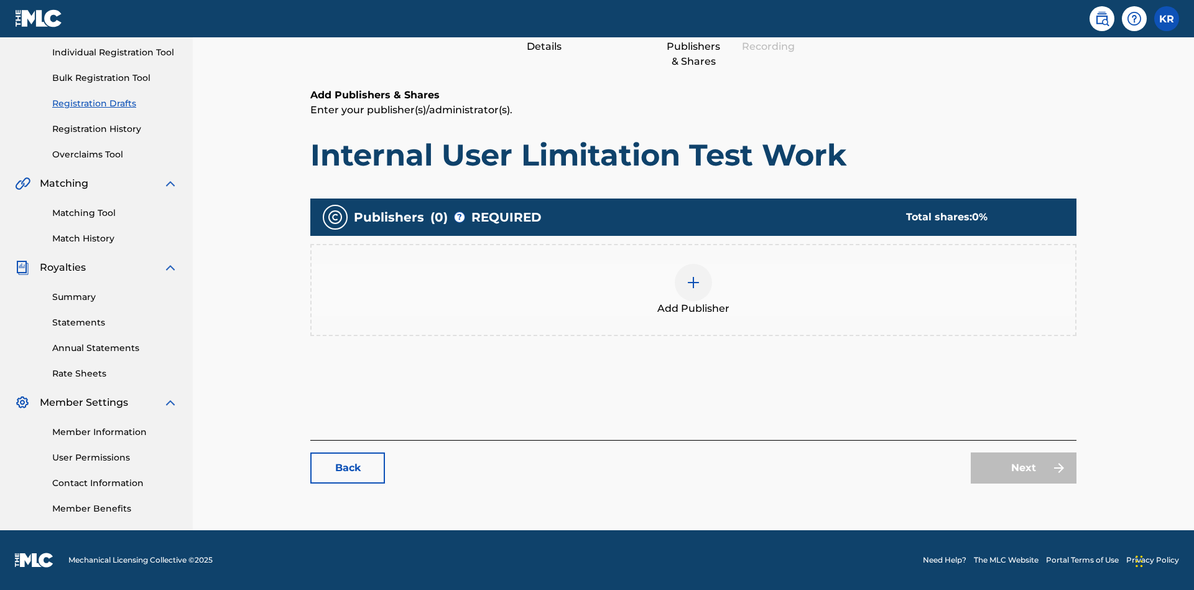
click at [686, 282] on img at bounding box center [693, 282] width 15 height 15
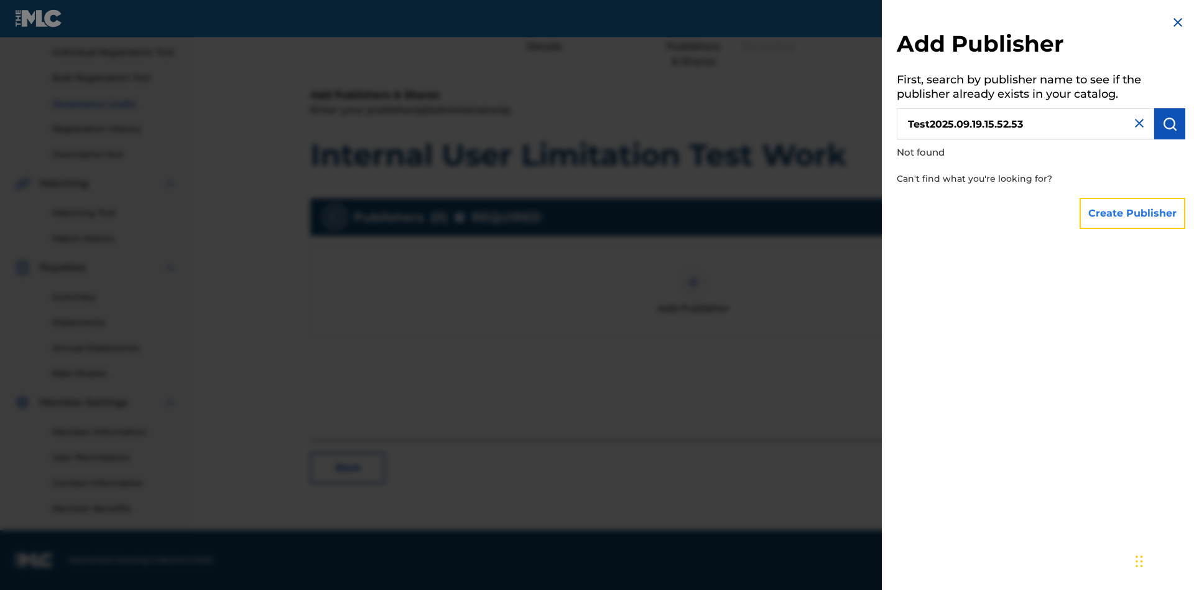
click at [1133, 213] on button "Create Publisher" at bounding box center [1133, 213] width 106 height 31
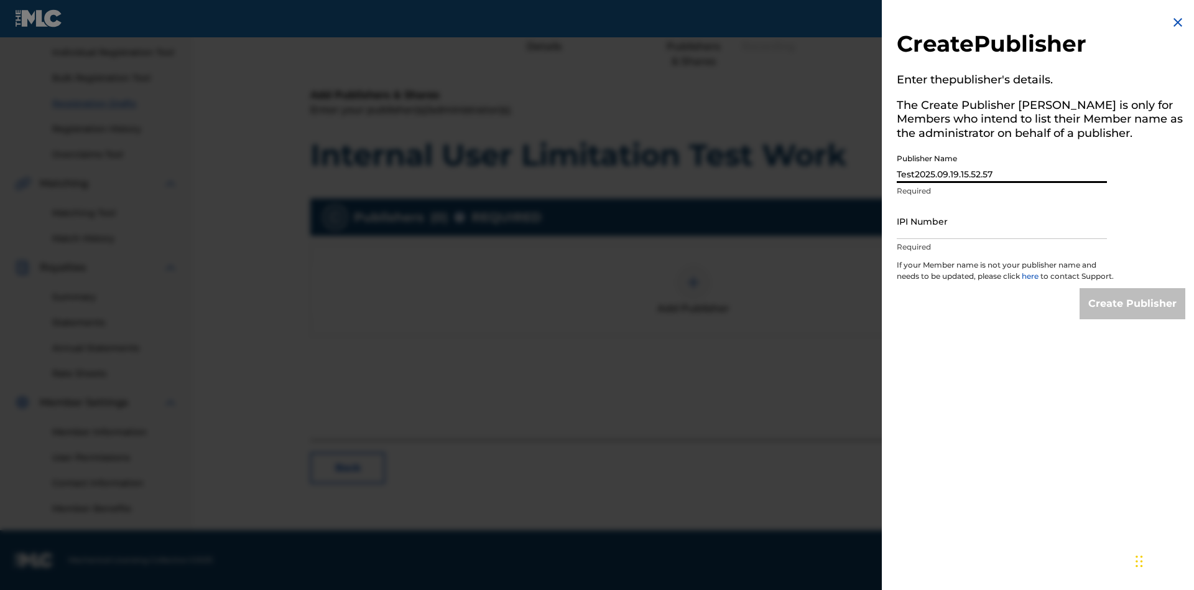
click at [1002, 221] on input "IPI Number" at bounding box center [1002, 220] width 210 height 35
click at [1133, 315] on input "Create Publisher" at bounding box center [1133, 303] width 106 height 31
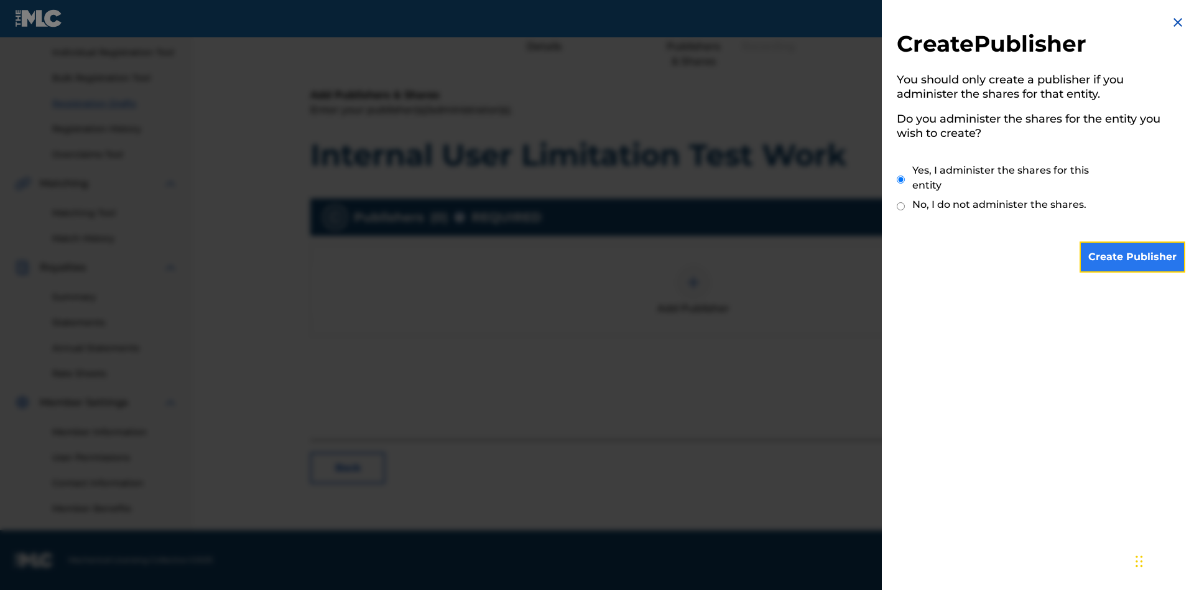
click at [901, 179] on input "Yes, I administer the shares for this entity" at bounding box center [901, 179] width 8 height 27
click at [1133, 257] on input "Create Publisher" at bounding box center [1133, 256] width 106 height 31
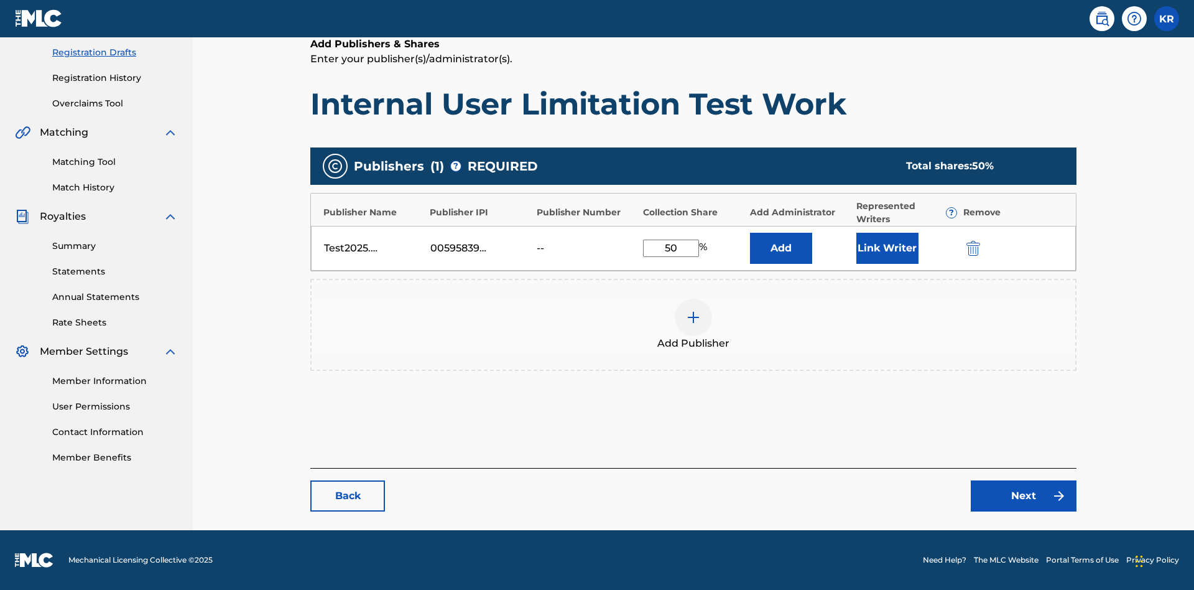
scroll to position [207, 310]
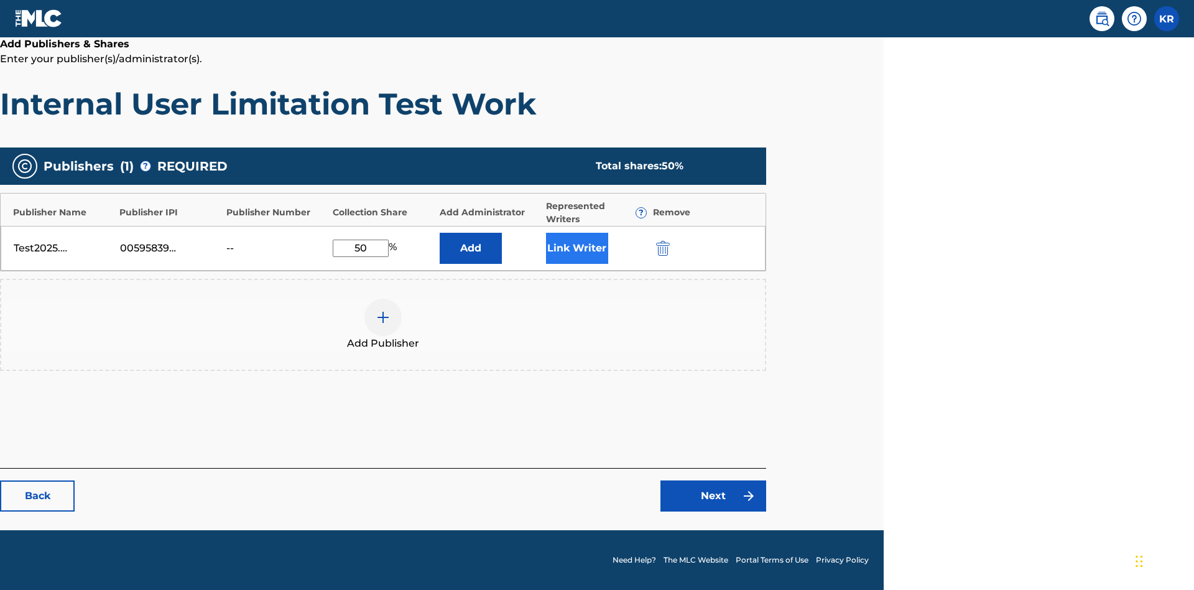
type input "50"
click at [577, 248] on button "Link Writer" at bounding box center [577, 248] width 62 height 31
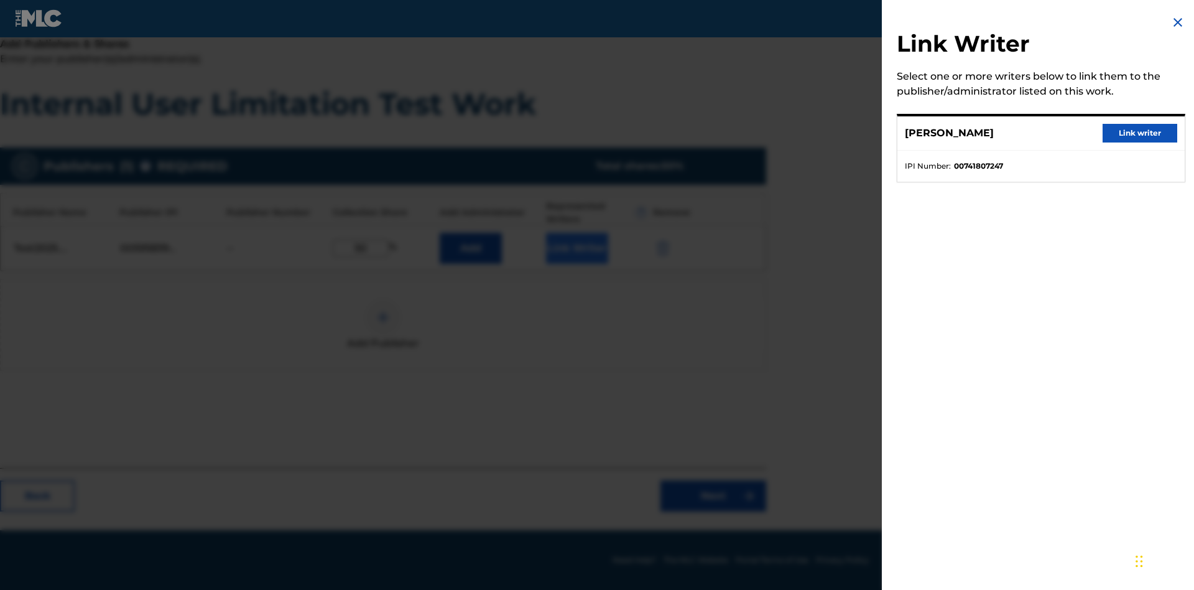
click at [1140, 133] on button "Link writer" at bounding box center [1140, 133] width 75 height 19
click at [577, 248] on button "Link Writer" at bounding box center [577, 248] width 62 height 31
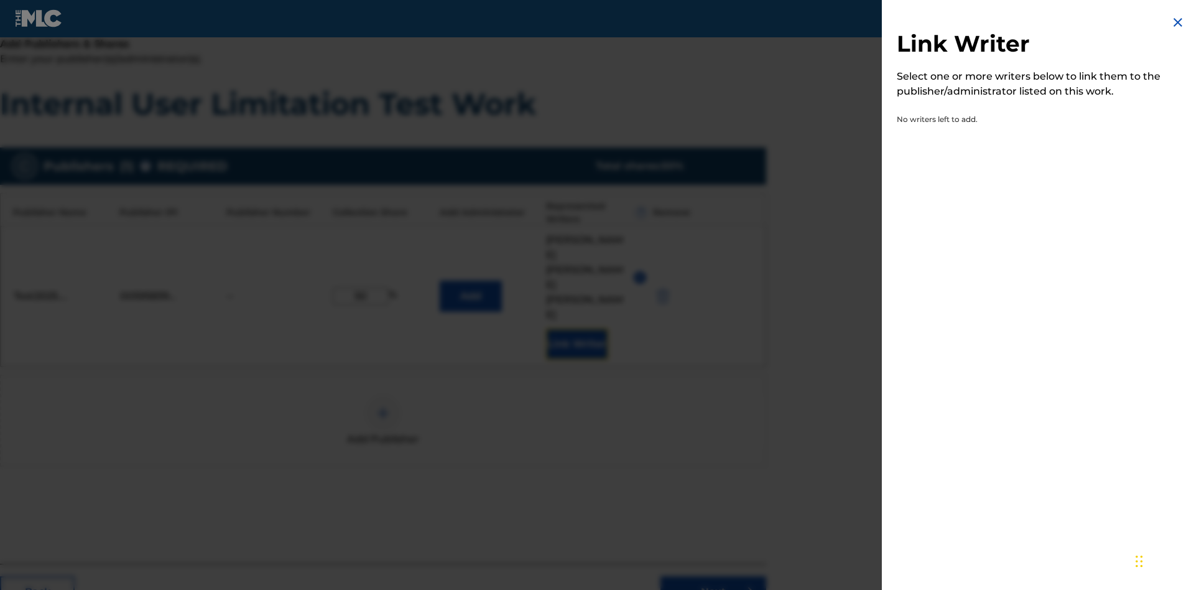
click at [1178, 22] on img at bounding box center [1178, 22] width 15 height 15
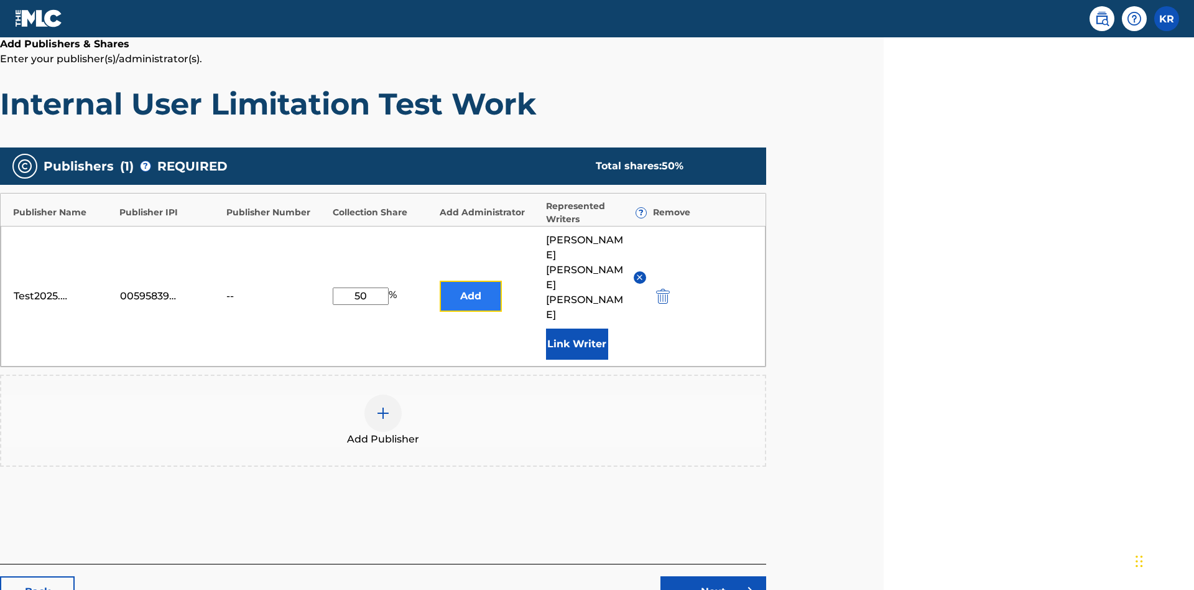
click at [470, 281] on button "Add" at bounding box center [471, 296] width 62 height 31
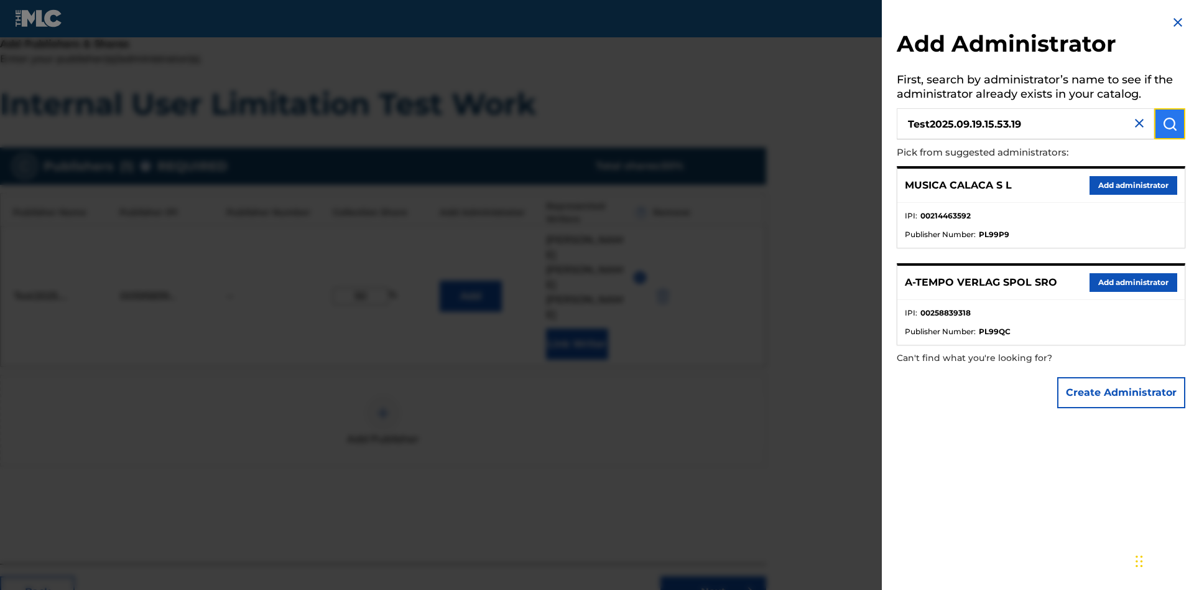
click at [1170, 124] on img "submit" at bounding box center [1170, 123] width 15 height 15
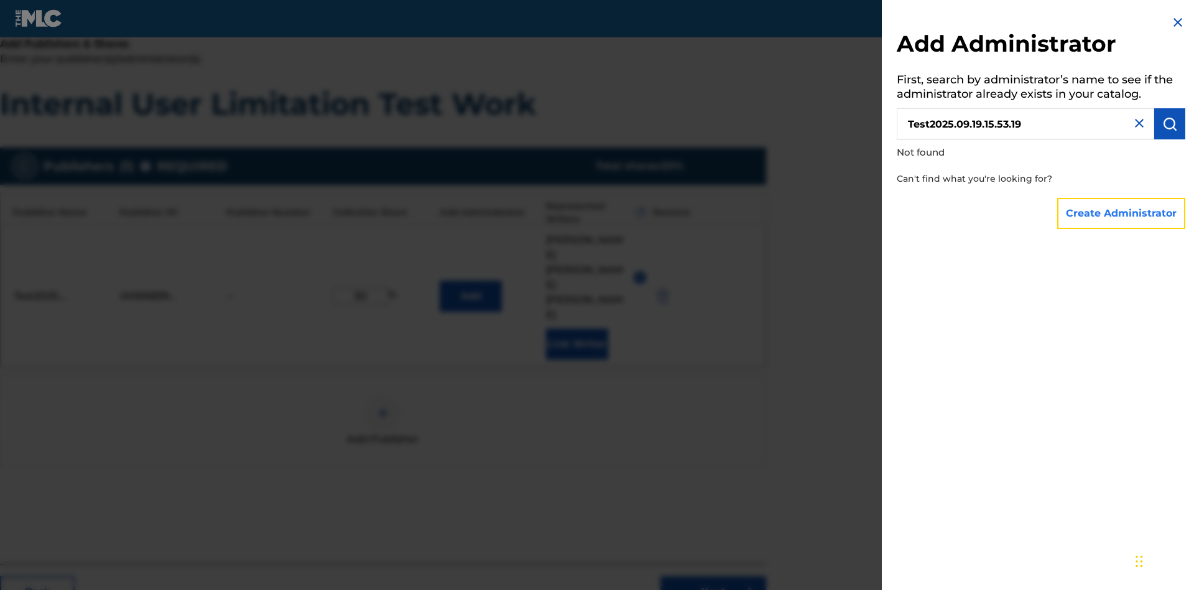
click at [1122, 213] on button "Create Administrator" at bounding box center [1121, 213] width 128 height 31
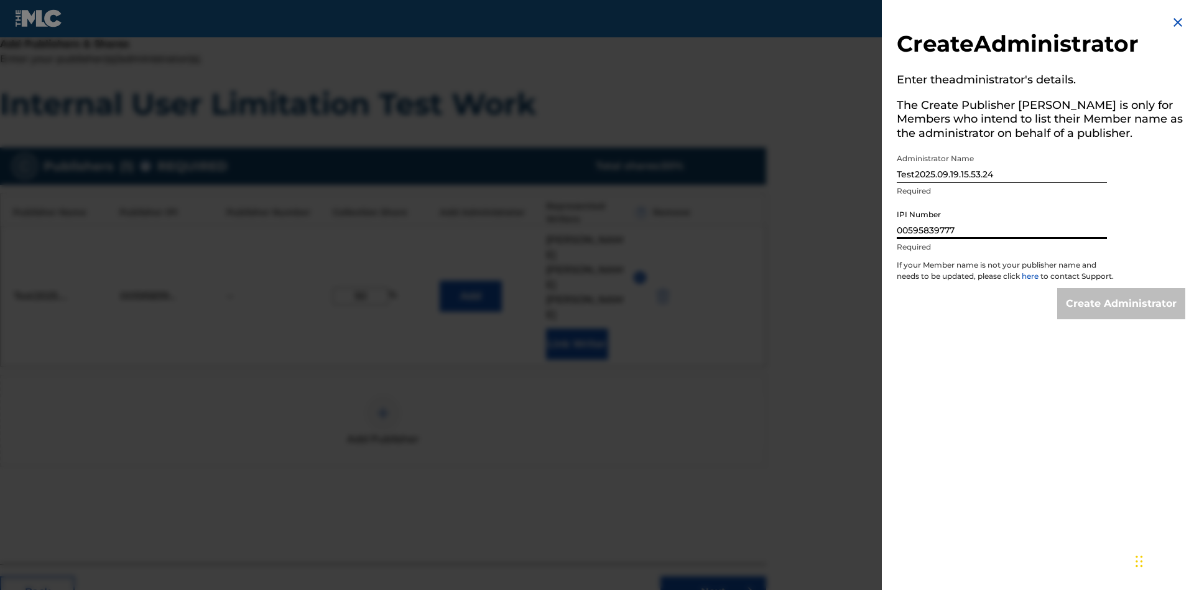
click at [1122, 315] on input "Create Administrator" at bounding box center [1121, 303] width 128 height 31
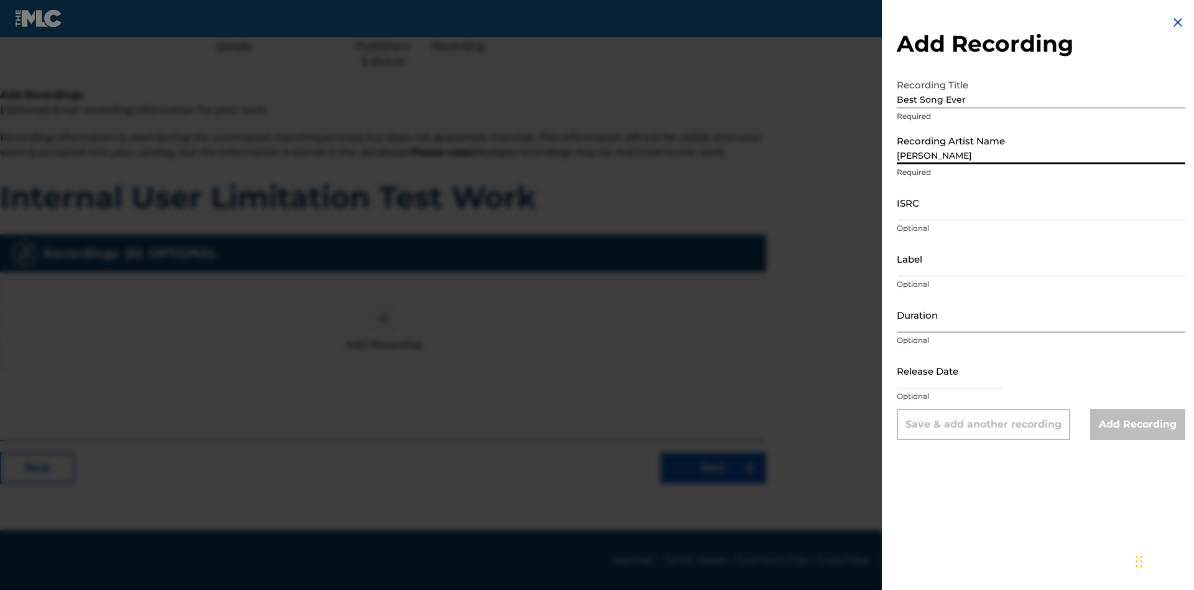
type input "[PERSON_NAME]"
click at [1041, 202] on input "ISRC" at bounding box center [1041, 202] width 289 height 35
type input "AA3123123123"
click at [1041, 258] on input "Label" at bounding box center [1041, 258] width 289 height 35
type input "The Label"
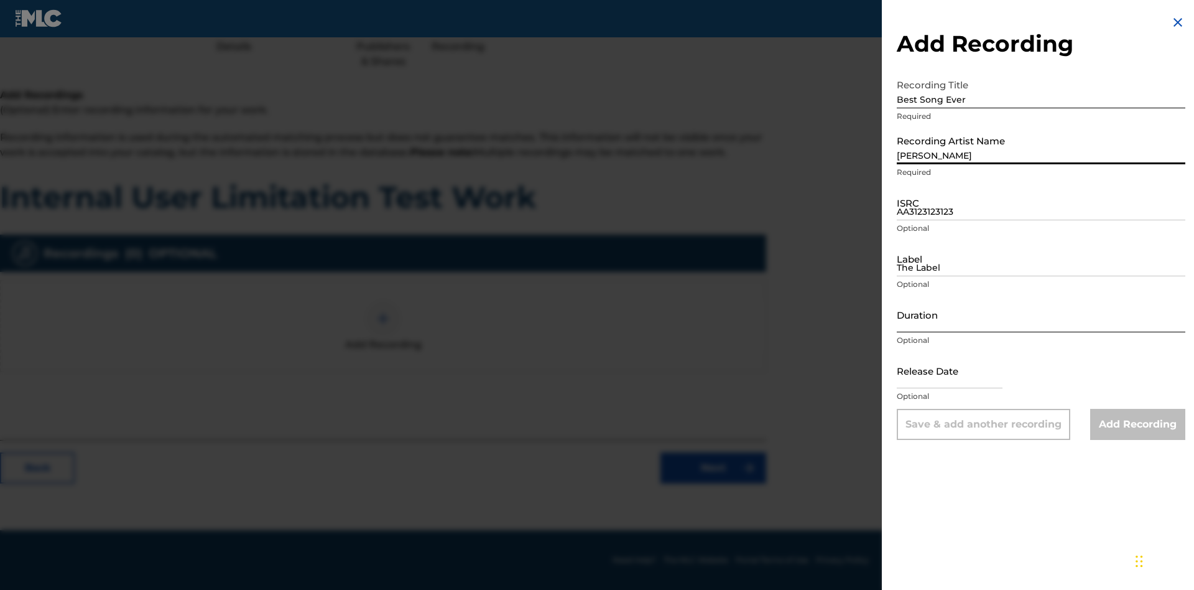
click at [1041, 314] on input "Duration" at bounding box center [1041, 314] width 289 height 35
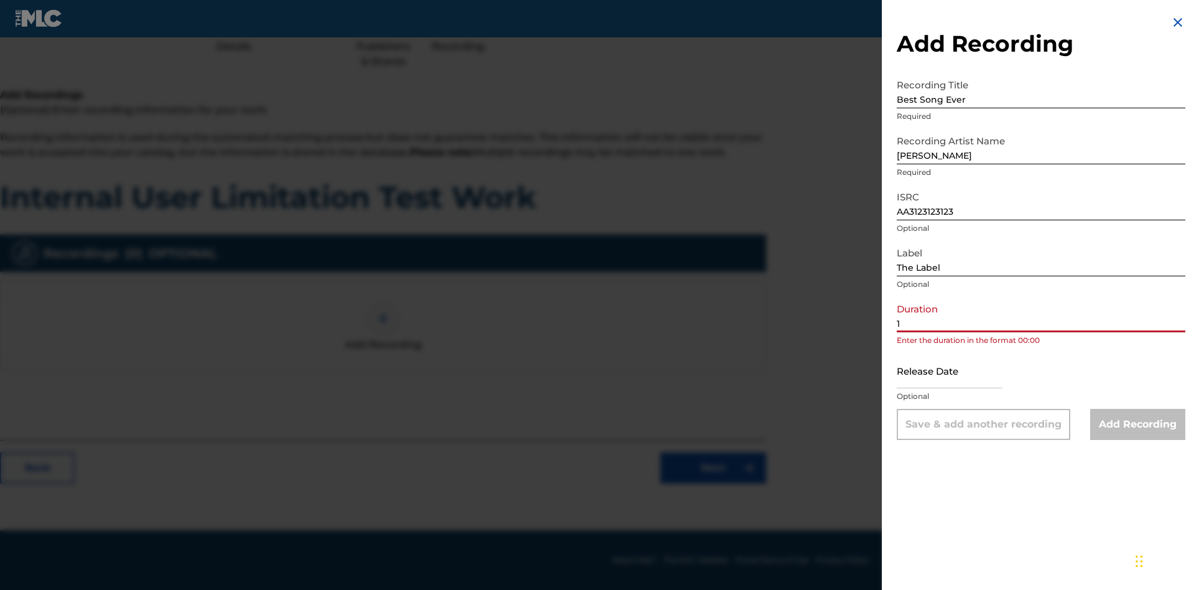
click at [1041, 314] on input "1" at bounding box center [1041, 314] width 289 height 35
type input "12:25"
click at [960, 371] on input "text" at bounding box center [950, 370] width 106 height 35
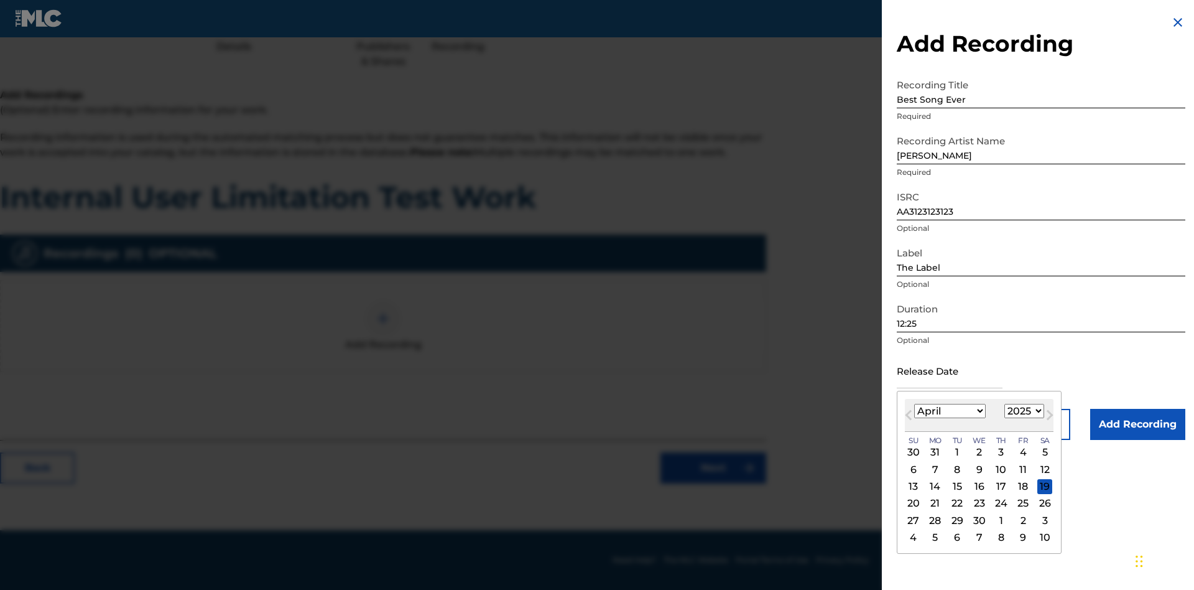
click at [1023, 411] on select "1900 1901 1902 1903 1904 1905 1906 1907 1908 1909 1910 1911 1912 1913 1914 1915…" at bounding box center [1025, 411] width 40 height 14
click at [1000, 452] on div "1" at bounding box center [1001, 452] width 15 height 15
click at [1138, 424] on input "Add Recording" at bounding box center [1137, 424] width 95 height 31
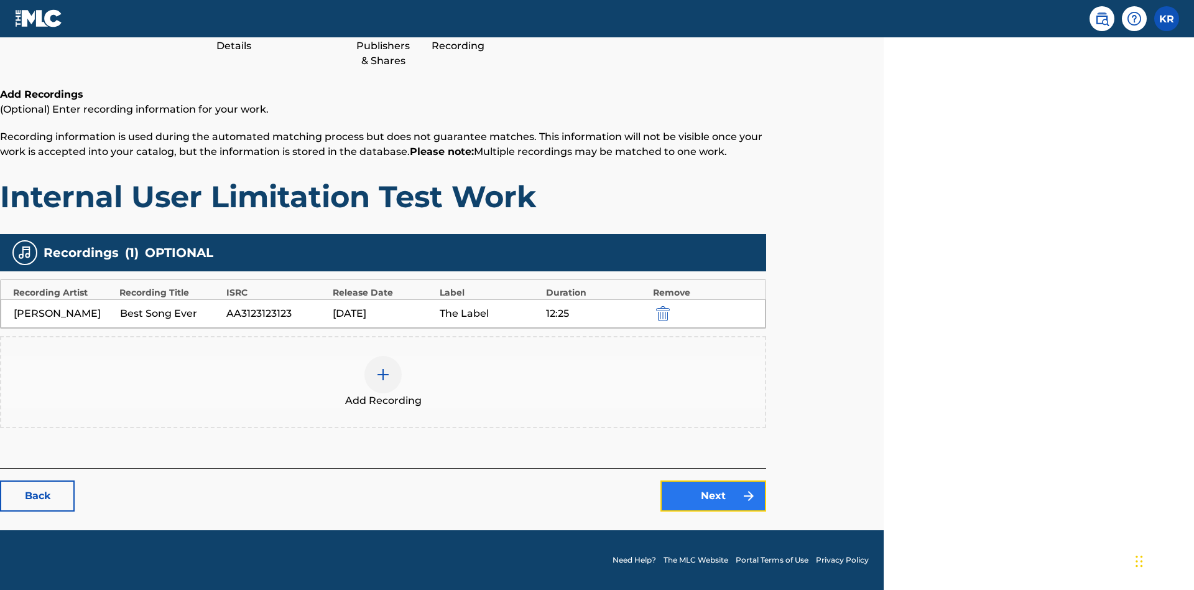
click at [713, 496] on link "Next" at bounding box center [714, 495] width 106 height 31
